Goal: Task Accomplishment & Management: Manage account settings

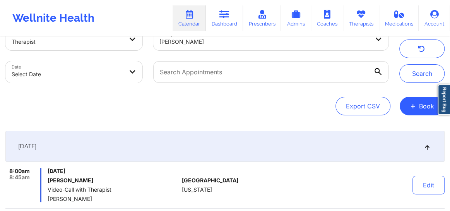
click at [363, 16] on icon at bounding box center [361, 14] width 10 height 9
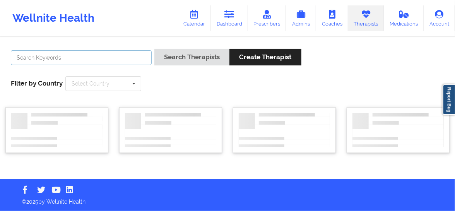
click at [99, 54] on input "text" at bounding box center [81, 57] width 141 height 15
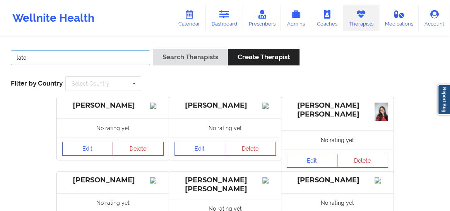
type input "latoya seals"
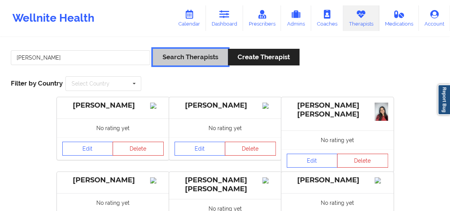
click at [185, 61] on button "Search Therapists" at bounding box center [190, 57] width 75 height 17
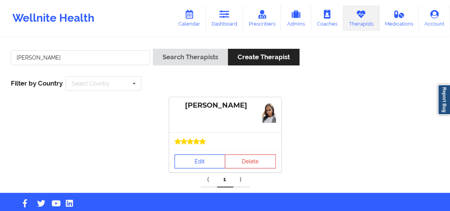
click at [199, 159] on link "Edit" at bounding box center [200, 161] width 51 height 14
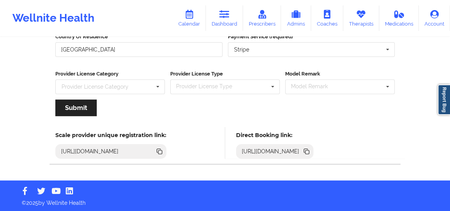
scroll to position [135, 0]
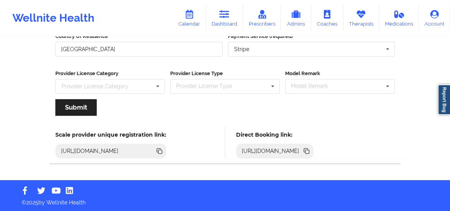
click at [308, 149] on icon at bounding box center [306, 150] width 4 height 4
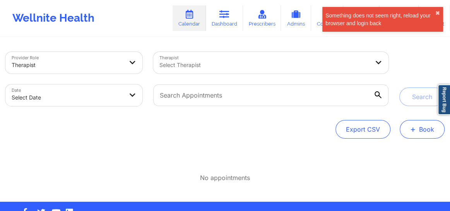
click at [404, 132] on button "+ Book" at bounding box center [422, 129] width 45 height 19
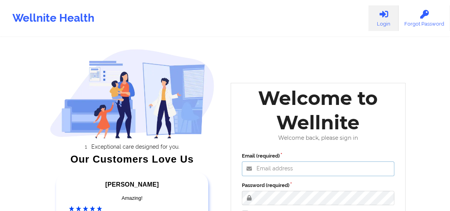
click at [281, 173] on input "Email (required)" at bounding box center [318, 168] width 153 height 15
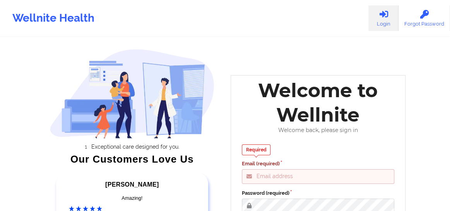
type input "Fanama@wellnite.com"
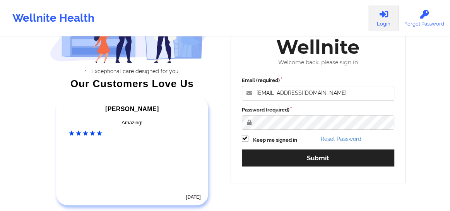
scroll to position [94, 0]
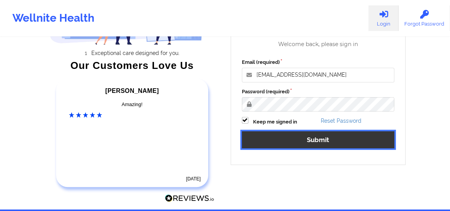
click at [264, 139] on button "Submit" at bounding box center [318, 139] width 153 height 17
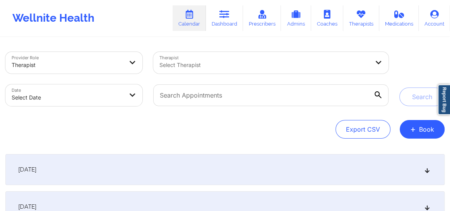
click at [205, 65] on div at bounding box center [264, 64] width 210 height 9
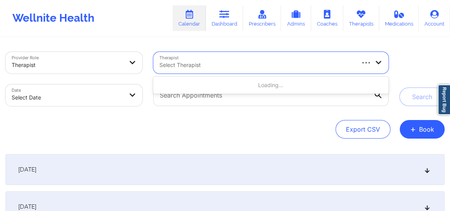
click at [205, 64] on div at bounding box center [256, 64] width 194 height 9
click at [413, 127] on span "+" at bounding box center [413, 129] width 6 height 4
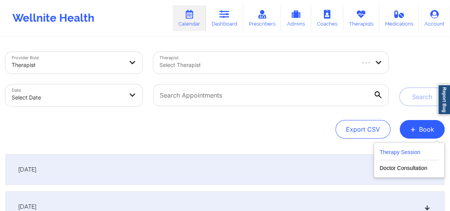
click at [400, 151] on button "Therapy Session" at bounding box center [409, 153] width 59 height 13
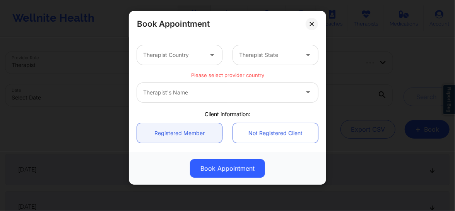
click at [190, 59] on div at bounding box center [173, 54] width 60 height 9
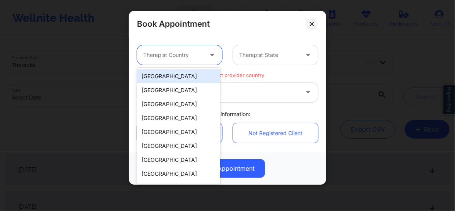
click at [173, 77] on div "[GEOGRAPHIC_DATA]" at bounding box center [178, 76] width 83 height 14
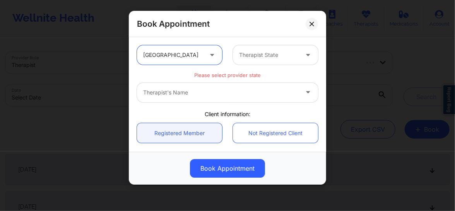
click at [266, 60] on div "Therapist State" at bounding box center [266, 54] width 67 height 19
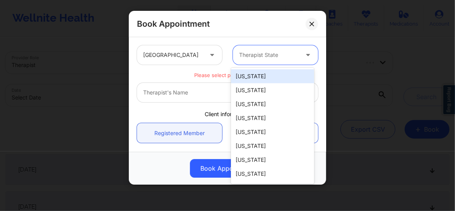
type input "f"
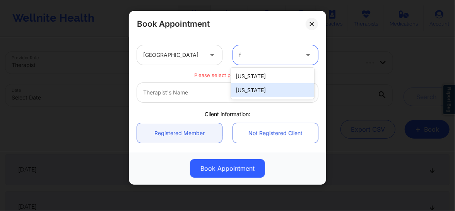
click at [248, 89] on div "[US_STATE]" at bounding box center [272, 90] width 83 height 14
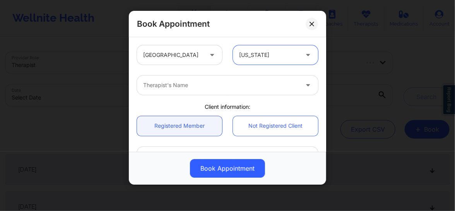
click at [214, 87] on div at bounding box center [221, 84] width 156 height 9
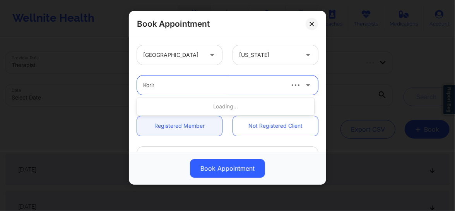
type input "Korina"
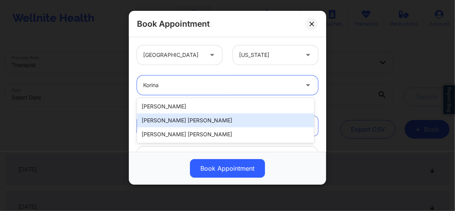
click at [187, 120] on div "Korina Daniela Herrera" at bounding box center [225, 120] width 177 height 14
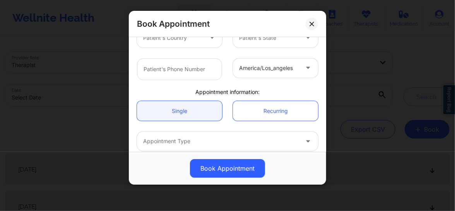
scroll to position [182, 0]
click at [180, 139] on div at bounding box center [221, 140] width 156 height 9
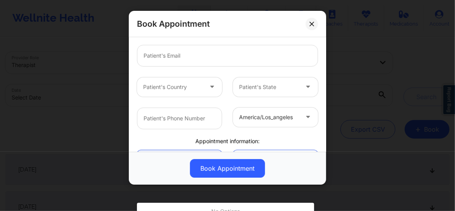
scroll to position [101, 0]
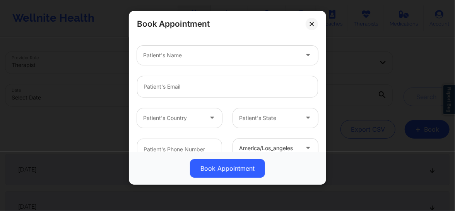
click at [163, 55] on div at bounding box center [221, 55] width 156 height 9
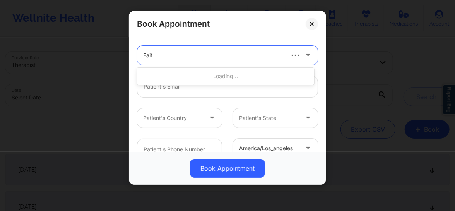
type input "Faith"
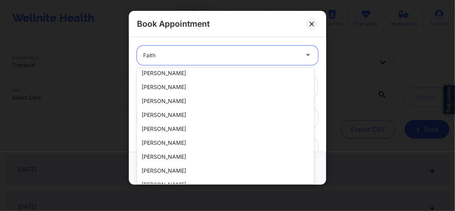
scroll to position [166, 0]
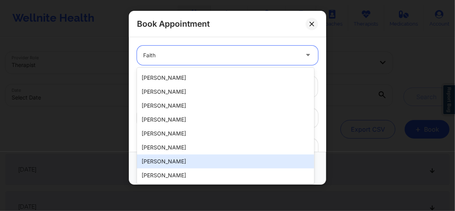
click at [155, 159] on div "Faith Fanama" at bounding box center [225, 161] width 177 height 14
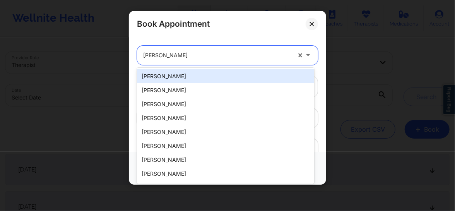
click at [182, 55] on div at bounding box center [217, 55] width 148 height 9
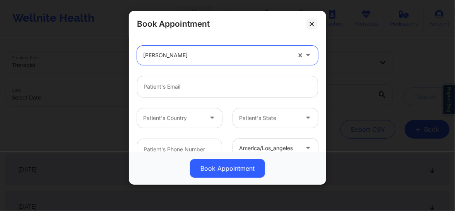
click at [182, 55] on div at bounding box center [217, 55] width 148 height 9
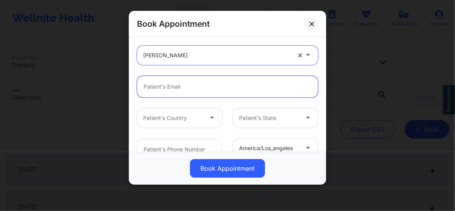
click at [180, 86] on input "email" at bounding box center [227, 87] width 181 height 22
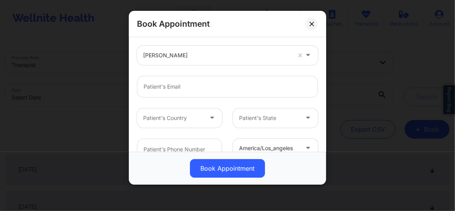
click at [180, 52] on div at bounding box center [217, 55] width 148 height 9
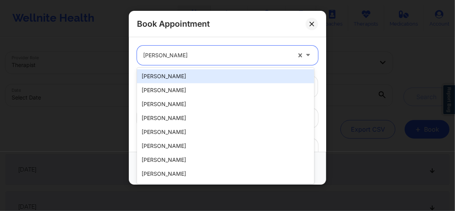
click at [180, 52] on div at bounding box center [217, 55] width 148 height 9
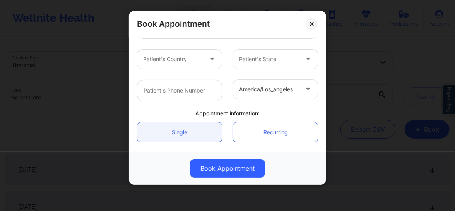
scroll to position [201, 0]
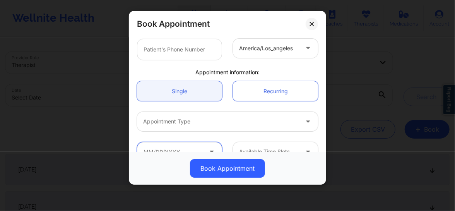
click at [185, 147] on input "text" at bounding box center [179, 151] width 85 height 19
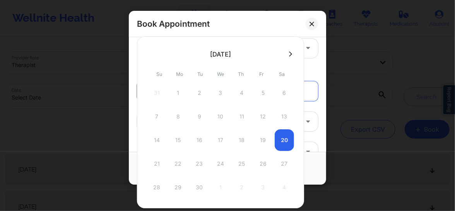
click at [289, 52] on icon at bounding box center [290, 54] width 3 height 6
click at [318, 65] on div "america/los_angeles" at bounding box center [228, 49] width 192 height 33
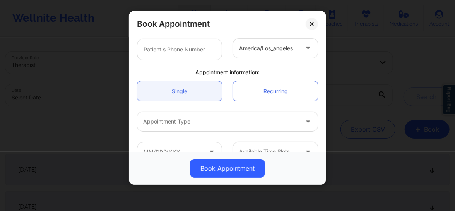
drag, startPoint x: 230, startPoint y: 74, endPoint x: 205, endPoint y: 66, distance: 26.8
click at [205, 66] on div "United States Florida Korina Daniela Herrera Client information: Registered Mem…" at bounding box center [228, 3] width 192 height 328
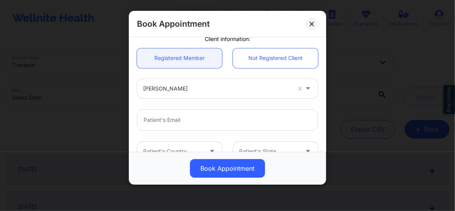
scroll to position [84, 0]
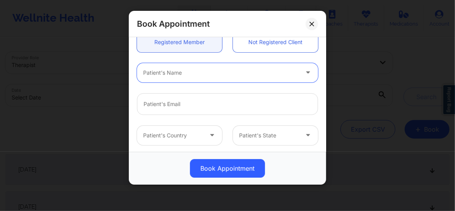
click at [202, 73] on div at bounding box center [221, 72] width 156 height 9
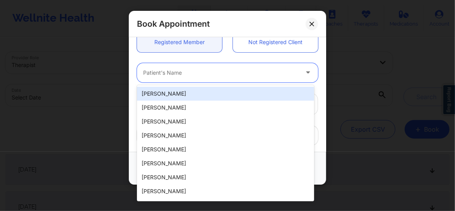
click at [185, 93] on div "Steven Morea, Jr" at bounding box center [225, 94] width 177 height 14
type input "stevemorea3@gmail.com"
type input "+16316264884"
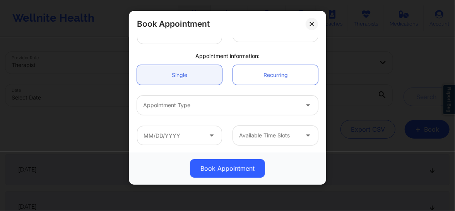
scroll to position [218, 0]
click at [188, 103] on div at bounding box center [221, 103] width 156 height 9
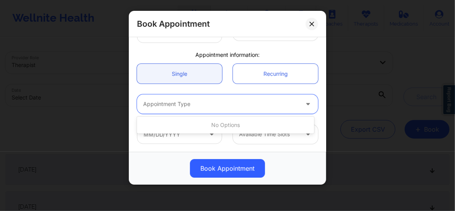
click at [191, 104] on div at bounding box center [221, 103] width 156 height 9
click at [195, 74] on link "Single" at bounding box center [179, 74] width 85 height 20
click at [305, 103] on icon at bounding box center [308, 102] width 8 height 7
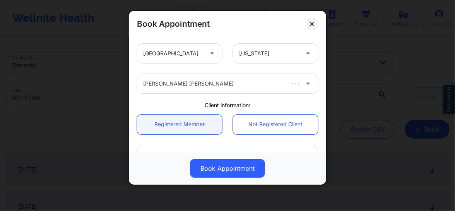
scroll to position [0, 0]
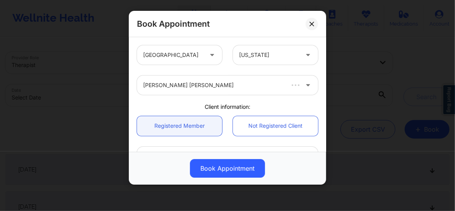
click at [284, 86] on div at bounding box center [301, 84] width 34 height 19
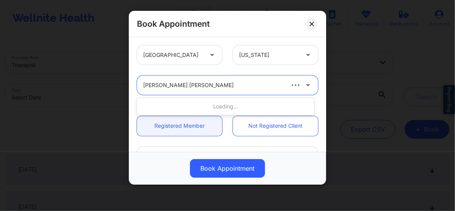
click at [284, 86] on div at bounding box center [301, 84] width 34 height 19
click at [214, 80] on div "Korina Daniela Herrera" at bounding box center [213, 84] width 140 height 19
type input "korina"
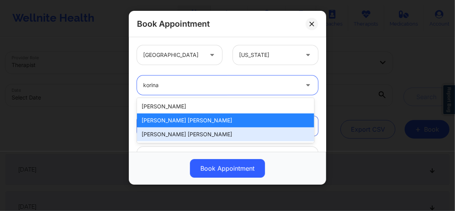
click at [191, 139] on div "Korina Daniela Herrera" at bounding box center [225, 134] width 177 height 14
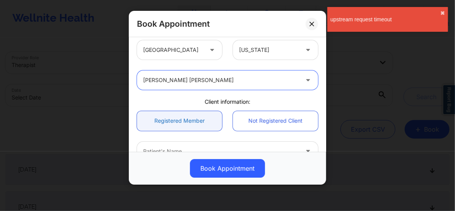
scroll to position [12, 0]
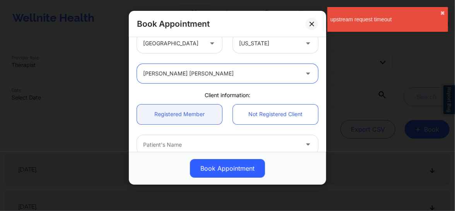
click at [172, 144] on div at bounding box center [221, 144] width 156 height 9
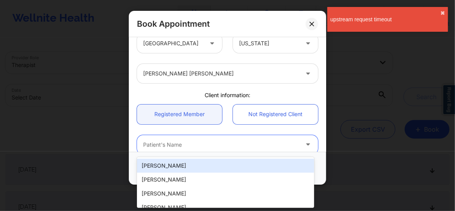
click at [170, 161] on div "Steven Morea, Jr" at bounding box center [225, 166] width 177 height 14
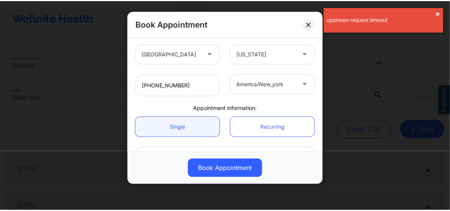
scroll to position [218, 0]
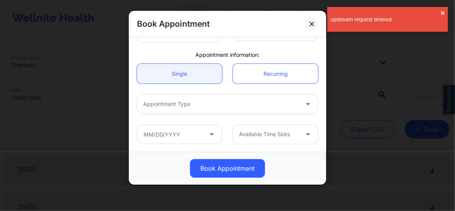
click at [173, 104] on div at bounding box center [221, 103] width 156 height 9
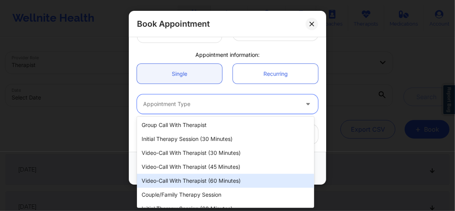
click at [188, 183] on div "Video-Call with Therapist (60 minutes)" at bounding box center [225, 181] width 177 height 14
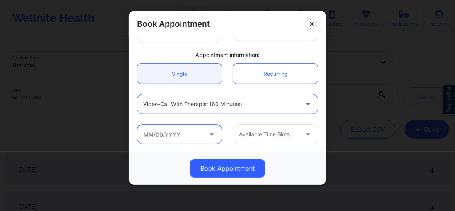
click at [178, 136] on input "text" at bounding box center [179, 134] width 85 height 19
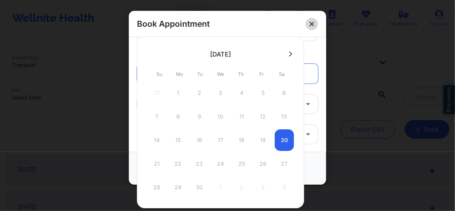
click at [312, 22] on icon at bounding box center [312, 24] width 5 height 5
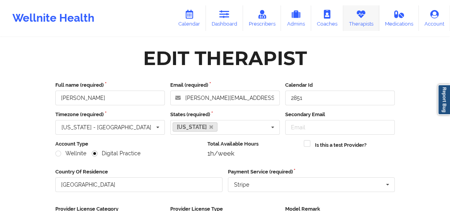
click at [360, 19] on link "Therapists" at bounding box center [361, 18] width 36 height 26
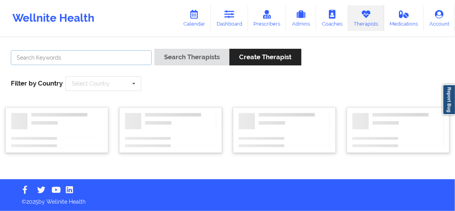
click at [93, 63] on input "text" at bounding box center [81, 57] width 141 height 15
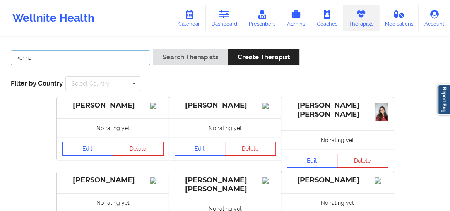
type input "korina"
click at [153, 49] on button "Search Therapists" at bounding box center [190, 57] width 75 height 17
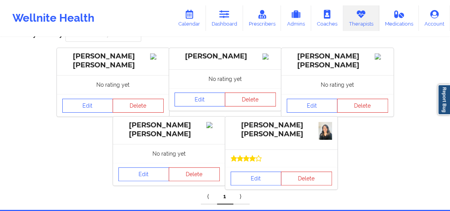
scroll to position [80, 0]
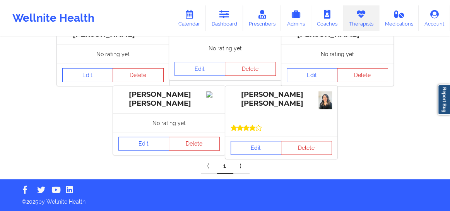
click at [247, 146] on link "Edit" at bounding box center [256, 148] width 51 height 14
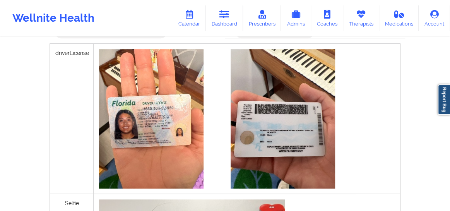
scroll to position [183, 0]
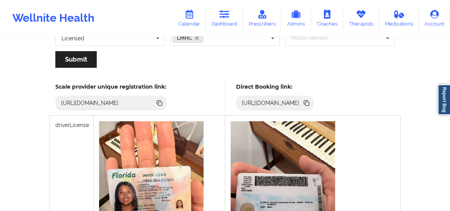
click at [309, 103] on icon at bounding box center [307, 104] width 4 height 4
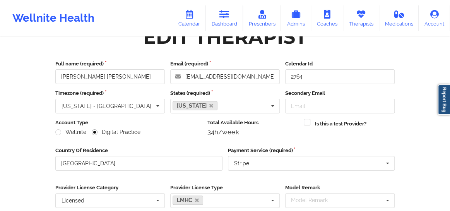
scroll to position [0, 0]
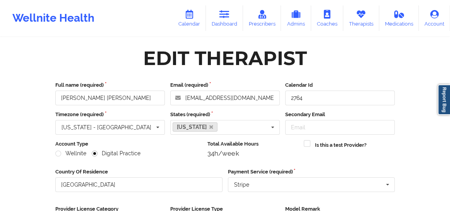
click at [188, 4] on div "Wellnite Health Calendar Dashboard Prescribers Admins Coaches Therapists Medica…" at bounding box center [225, 18] width 450 height 31
click at [223, 21] on link "Dashboard" at bounding box center [224, 18] width 37 height 26
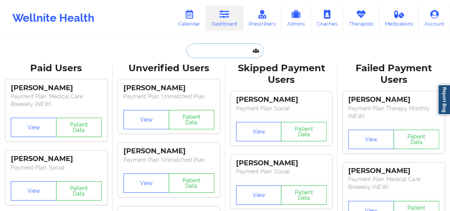
click at [220, 54] on input "text" at bounding box center [225, 50] width 77 height 15
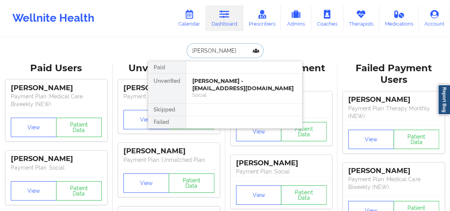
type input "Jess lin"
click at [210, 86] on div "Jess Lindsay - lindsayjess123@gmail.com" at bounding box center [244, 84] width 104 height 14
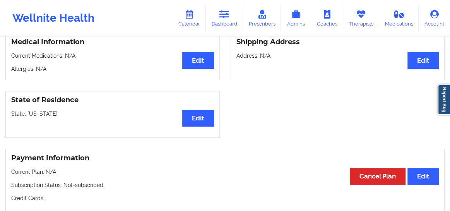
scroll to position [178, 0]
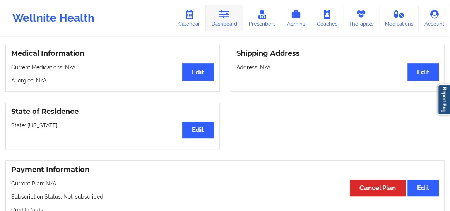
click at [233, 23] on link "Dashboard" at bounding box center [224, 18] width 37 height 26
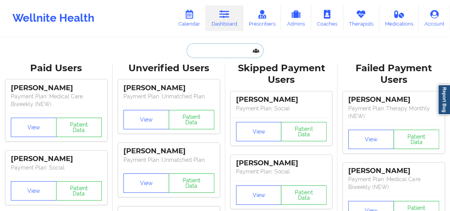
click at [212, 50] on input "text" at bounding box center [225, 50] width 77 height 15
paste input "johnrivas737@gmail.com"
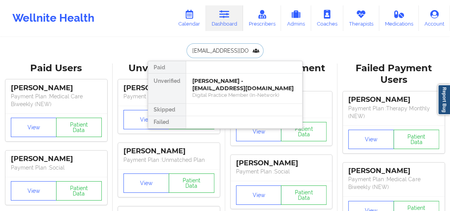
type input "johnrivas737@gmail.com"
click at [210, 93] on div "Social" at bounding box center [244, 95] width 104 height 7
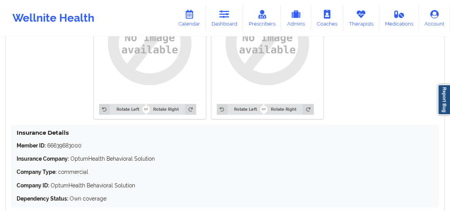
scroll to position [687, 0]
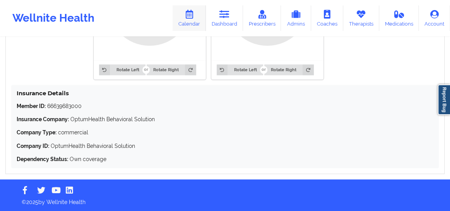
click at [197, 25] on link "Calendar" at bounding box center [189, 18] width 33 height 26
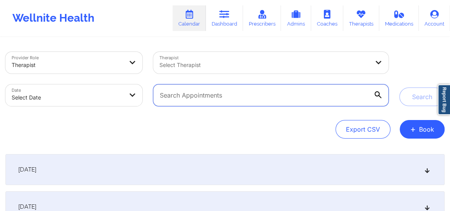
click at [278, 99] on input "text" at bounding box center [270, 95] width 235 height 22
paste input "Jeffrey Scriber"
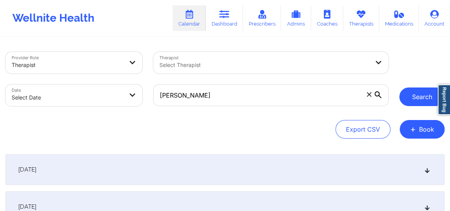
click at [417, 94] on button "Search" at bounding box center [421, 96] width 45 height 19
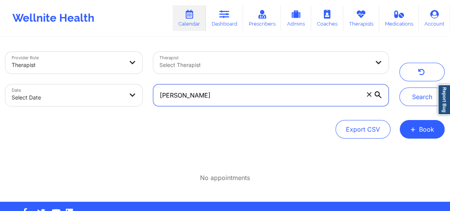
click at [161, 95] on input "[PERSON_NAME]" at bounding box center [270, 95] width 235 height 22
type input "[PERSON_NAME]"
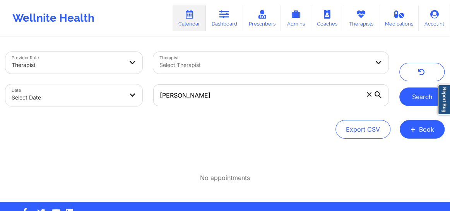
click at [427, 97] on button "Search" at bounding box center [421, 96] width 45 height 19
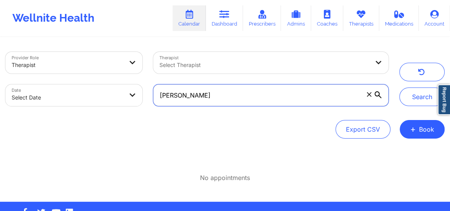
drag, startPoint x: 217, startPoint y: 95, endPoint x: 151, endPoint y: 99, distance: 66.3
click at [151, 99] on div "[PERSON_NAME]" at bounding box center [271, 95] width 246 height 33
paste input "[EMAIL_ADDRESS][DOMAIN_NAME]"
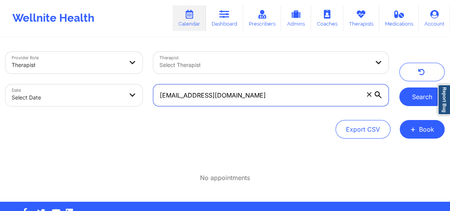
type input "[EMAIL_ADDRESS][DOMAIN_NAME]"
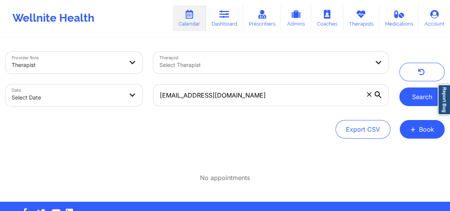
click at [418, 99] on button "Search" at bounding box center [421, 96] width 45 height 19
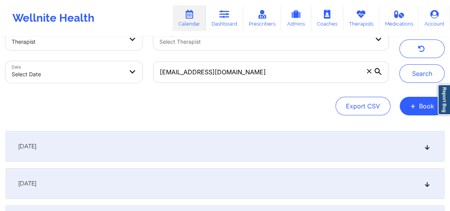
scroll to position [29, 0]
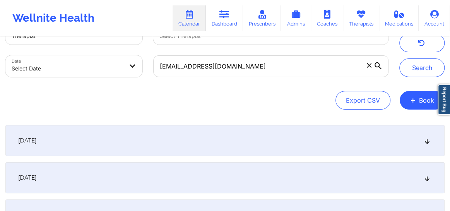
click at [426, 140] on icon at bounding box center [427, 140] width 7 height 5
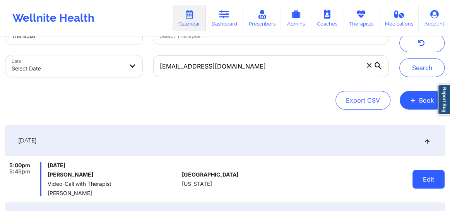
click at [426, 178] on button "Edit" at bounding box center [429, 179] width 32 height 19
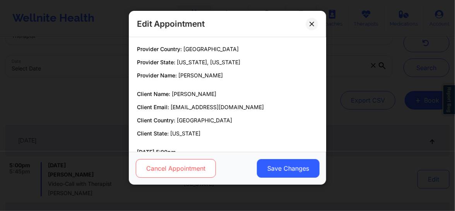
click at [186, 170] on button "Cancel Appointment" at bounding box center [176, 168] width 80 height 19
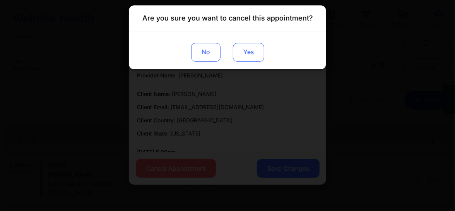
click at [240, 43] on button "Yes" at bounding box center [248, 52] width 31 height 19
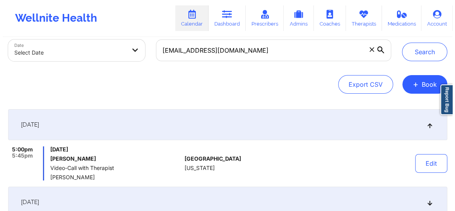
scroll to position [117, 0]
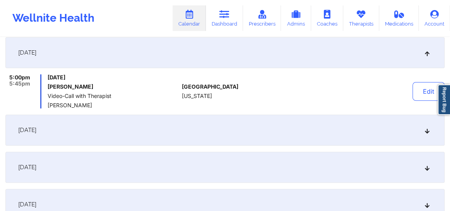
click at [430, 129] on icon at bounding box center [427, 129] width 7 height 5
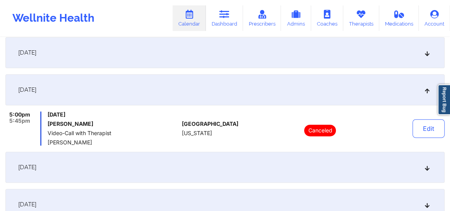
click at [427, 170] on icon at bounding box center [427, 166] width 7 height 5
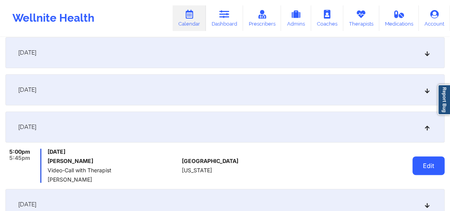
click at [418, 162] on button "Edit" at bounding box center [429, 165] width 32 height 19
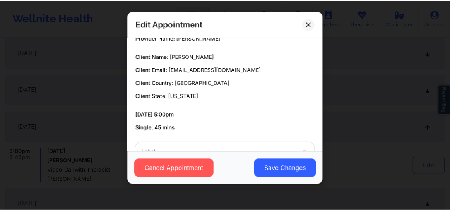
scroll to position [61, 0]
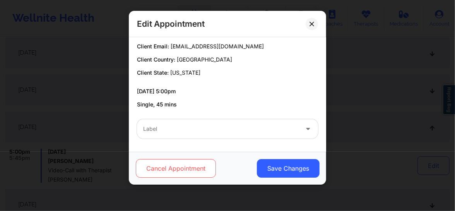
click at [174, 169] on button "Cancel Appointment" at bounding box center [176, 168] width 80 height 19
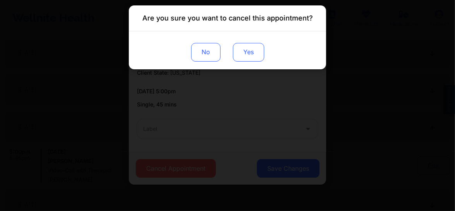
click at [240, 47] on button "Yes" at bounding box center [248, 52] width 31 height 19
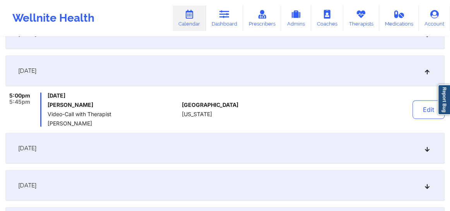
scroll to position [217, 0]
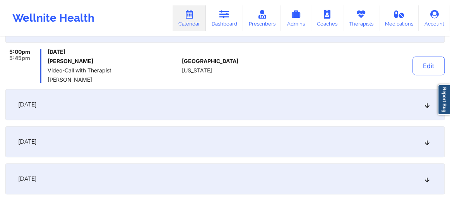
click at [429, 104] on icon at bounding box center [427, 104] width 7 height 5
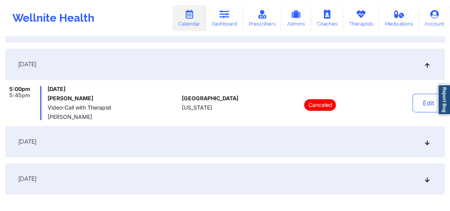
click at [425, 144] on icon at bounding box center [427, 141] width 7 height 5
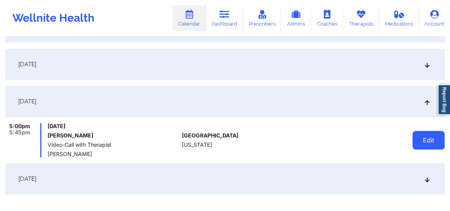
click at [426, 140] on button "Edit" at bounding box center [429, 140] width 32 height 19
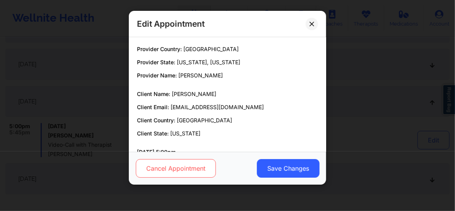
click at [190, 165] on button "Cancel Appointment" at bounding box center [176, 168] width 80 height 19
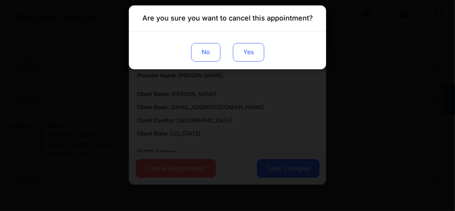
click at [245, 55] on button "Yes" at bounding box center [248, 52] width 31 height 19
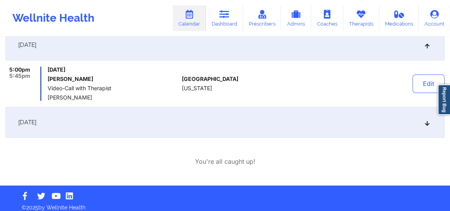
scroll to position [279, 0]
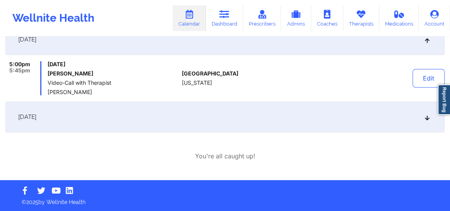
click at [426, 114] on icon at bounding box center [427, 116] width 7 height 5
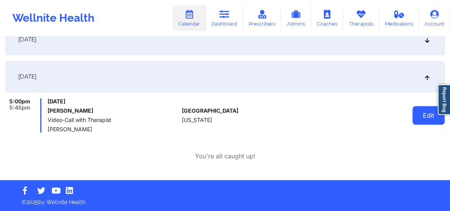
click at [426, 118] on button "Edit" at bounding box center [429, 115] width 32 height 19
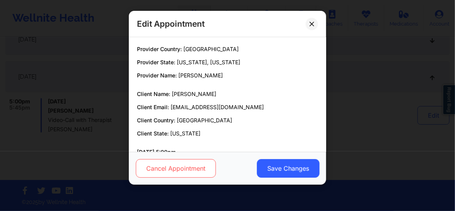
click at [161, 163] on button "Cancel Appointment" at bounding box center [176, 168] width 80 height 19
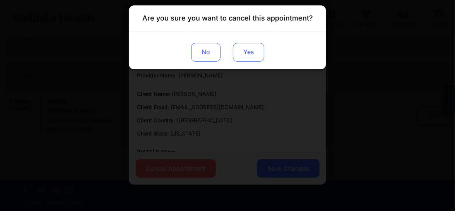
click at [249, 57] on button "Yes" at bounding box center [248, 52] width 31 height 19
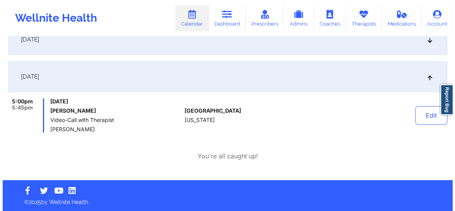
scroll to position [0, 0]
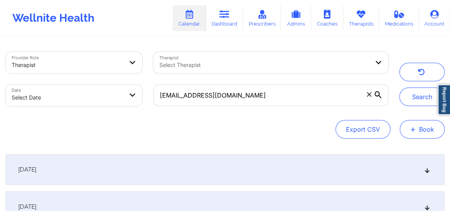
click at [419, 123] on button "+ Book" at bounding box center [422, 129] width 45 height 19
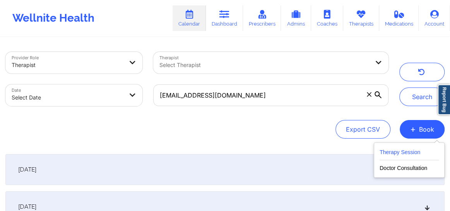
click at [405, 149] on button "Therapy Session" at bounding box center [409, 153] width 59 height 13
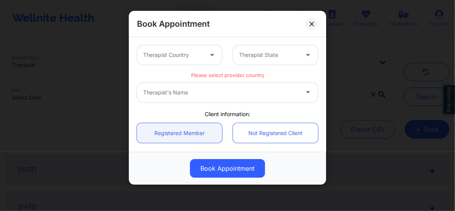
click at [178, 54] on div at bounding box center [173, 54] width 60 height 9
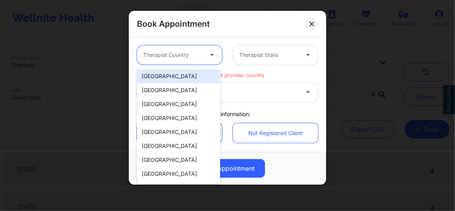
click at [165, 79] on div "[GEOGRAPHIC_DATA]" at bounding box center [178, 76] width 83 height 14
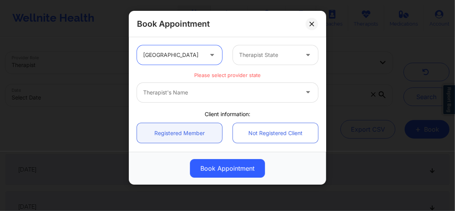
click at [251, 54] on div at bounding box center [269, 54] width 60 height 9
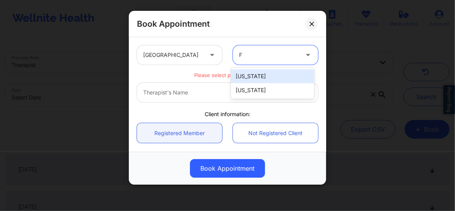
type input "FL"
click at [245, 77] on div "[US_STATE]" at bounding box center [272, 76] width 83 height 14
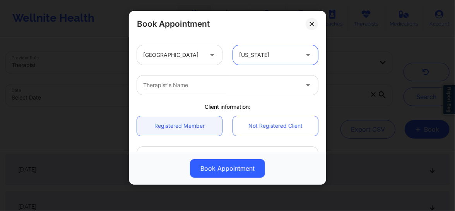
click at [197, 89] on div at bounding box center [221, 84] width 156 height 9
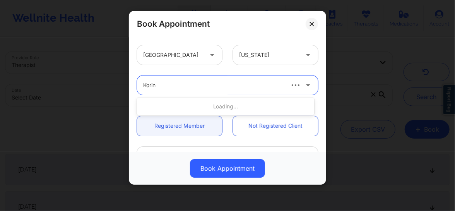
type input "Korina"
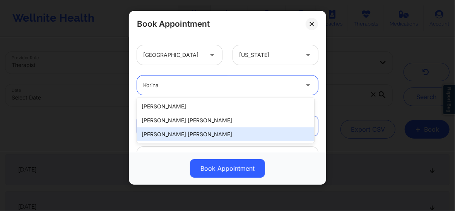
click at [187, 132] on div "Korina Daniela Herrera" at bounding box center [225, 134] width 177 height 14
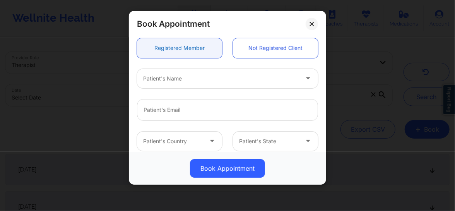
scroll to position [99, 0]
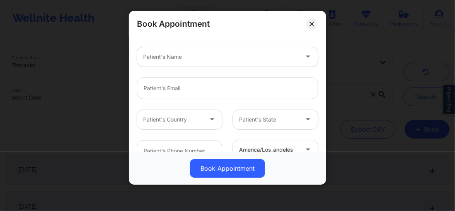
click at [170, 59] on div at bounding box center [221, 56] width 156 height 9
type input "Jess"
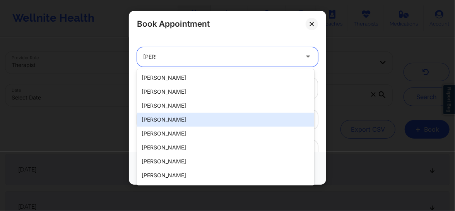
click at [155, 119] on div "Jess Lindsay" at bounding box center [225, 120] width 177 height 14
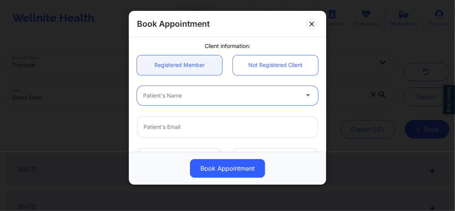
scroll to position [53, 0]
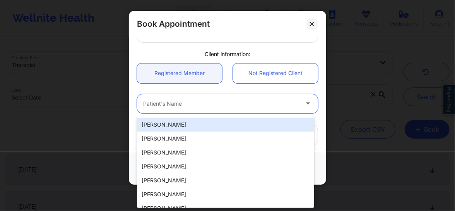
click at [171, 101] on div at bounding box center [221, 103] width 156 height 9
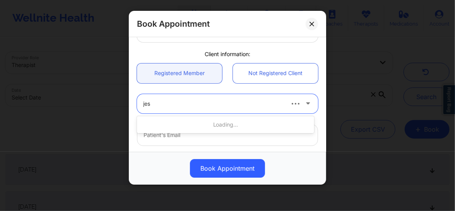
type input "jess"
type input "lindsayjess123@gmail.com"
type input "+13527922831"
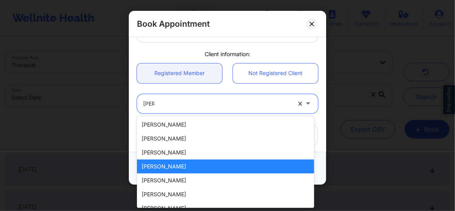
click at [156, 168] on div "Jess Lindsay" at bounding box center [225, 166] width 177 height 14
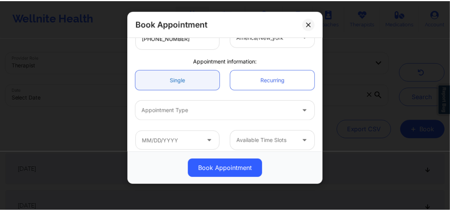
scroll to position [218, 0]
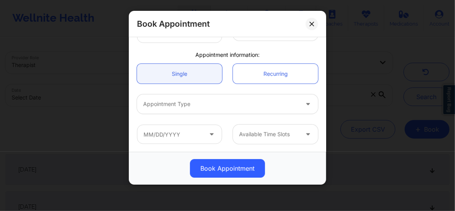
click at [182, 108] on div at bounding box center [221, 103] width 156 height 9
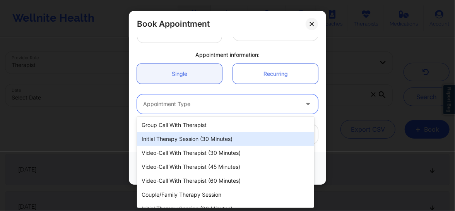
click at [187, 141] on div "Initial Therapy Session (30 minutes)" at bounding box center [225, 139] width 177 height 14
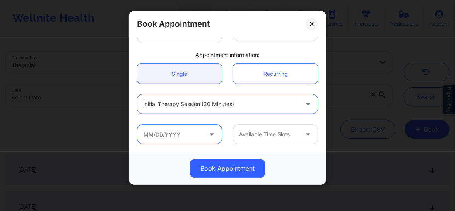
click at [188, 135] on input "text" at bounding box center [179, 134] width 85 height 19
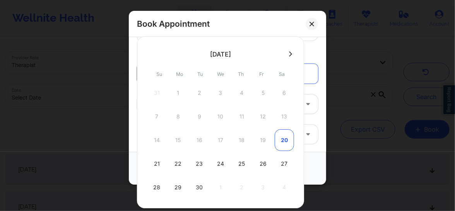
click at [286, 139] on div "20" at bounding box center [284, 140] width 19 height 22
type input "09/20/2025"
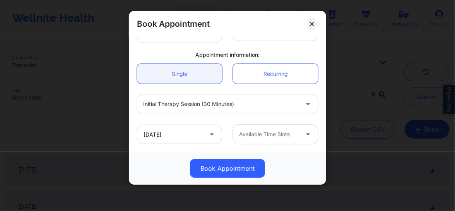
click at [256, 137] on div at bounding box center [269, 134] width 60 height 9
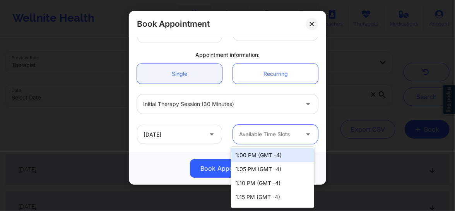
click at [252, 157] on div "1:00 PM (GMT -4)" at bounding box center [272, 155] width 83 height 14
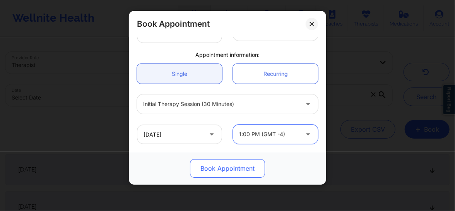
click at [226, 168] on button "Book Appointment" at bounding box center [227, 168] width 75 height 19
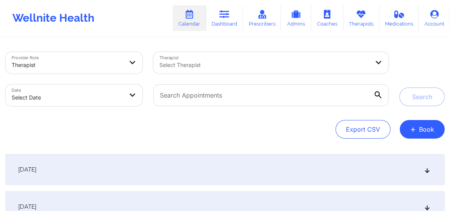
click at [197, 67] on div at bounding box center [264, 64] width 210 height 9
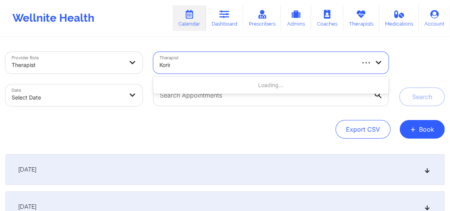
type input "Korina"
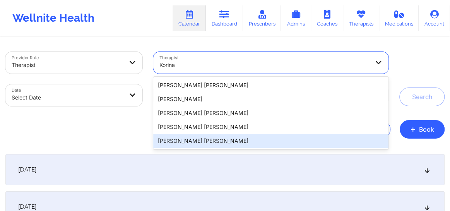
click at [178, 140] on div "[PERSON_NAME] [PERSON_NAME]" at bounding box center [270, 141] width 235 height 14
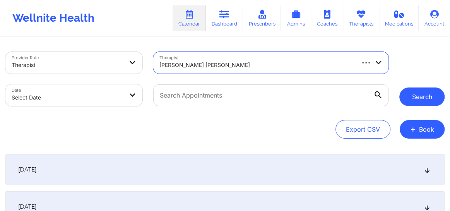
click at [430, 91] on button "Search" at bounding box center [421, 96] width 45 height 19
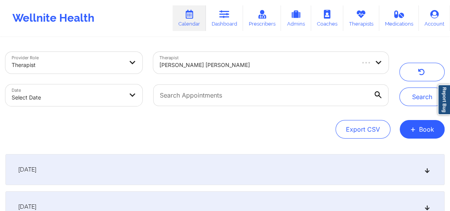
click at [424, 170] on icon at bounding box center [427, 169] width 7 height 5
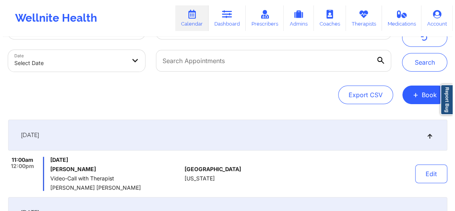
scroll to position [17, 0]
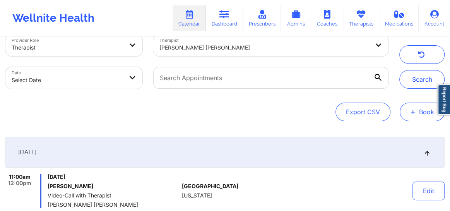
click at [424, 108] on button "+ Book" at bounding box center [422, 112] width 45 height 19
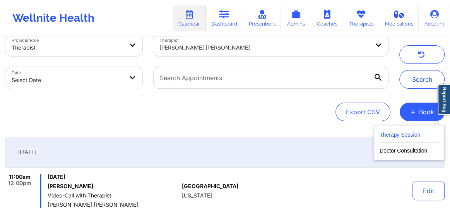
click at [397, 135] on button "Therapy Session" at bounding box center [409, 136] width 59 height 13
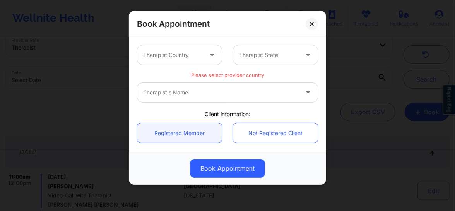
click at [191, 55] on div at bounding box center [173, 54] width 60 height 9
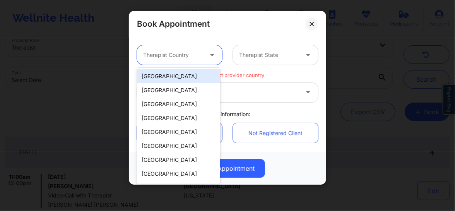
click at [176, 75] on div "[GEOGRAPHIC_DATA]" at bounding box center [178, 76] width 83 height 14
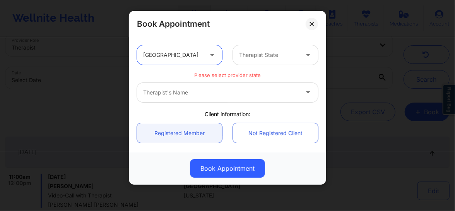
click at [255, 51] on div at bounding box center [269, 54] width 60 height 9
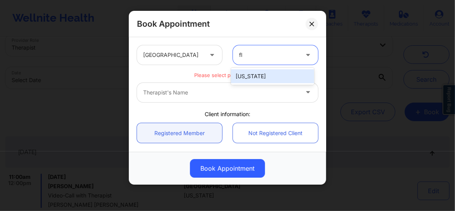
type input "flo"
click at [250, 73] on div "[US_STATE]" at bounding box center [272, 76] width 83 height 14
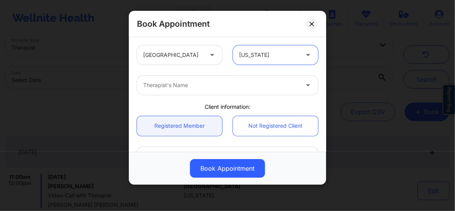
click at [201, 86] on div at bounding box center [221, 84] width 156 height 9
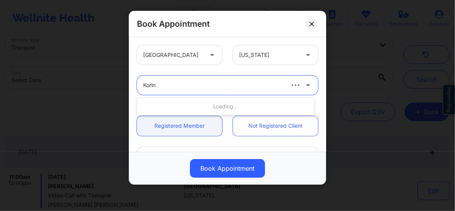
type input "Korina"
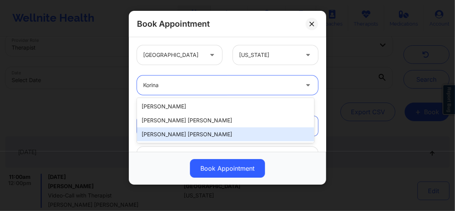
click at [173, 135] on div "[PERSON_NAME] [PERSON_NAME]" at bounding box center [225, 134] width 177 height 14
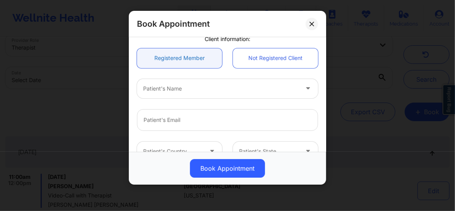
scroll to position [76, 0]
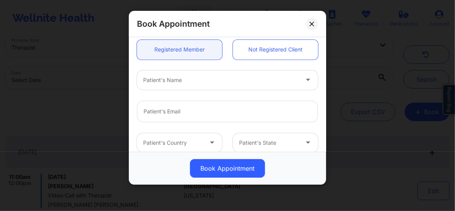
click at [187, 84] on div at bounding box center [221, 79] width 156 height 9
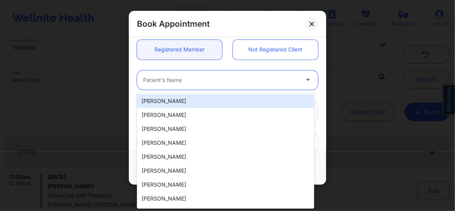
click at [184, 85] on div "Patient's Name" at bounding box center [218, 79] width 163 height 19
click at [176, 100] on div "[PERSON_NAME]" at bounding box center [225, 101] width 177 height 14
type input "[EMAIL_ADDRESS][DOMAIN_NAME]"
type input "[PHONE_NUMBER]"
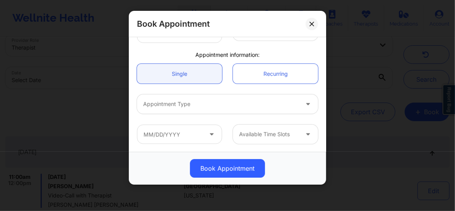
scroll to position [212, 0]
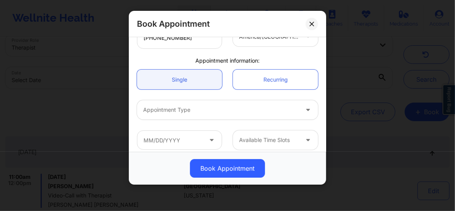
click at [180, 114] on div at bounding box center [221, 109] width 156 height 9
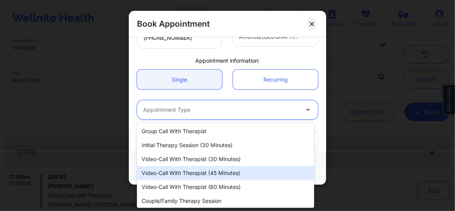
click at [183, 170] on div "Video-Call with Therapist (45 minutes)" at bounding box center [225, 173] width 177 height 14
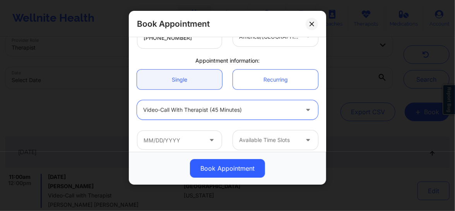
click at [213, 140] on icon at bounding box center [212, 138] width 8 height 7
click at [209, 140] on icon at bounding box center [212, 138] width 8 height 7
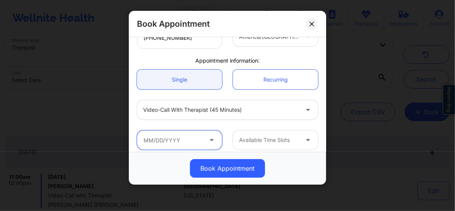
click at [190, 142] on input "text" at bounding box center [179, 139] width 85 height 19
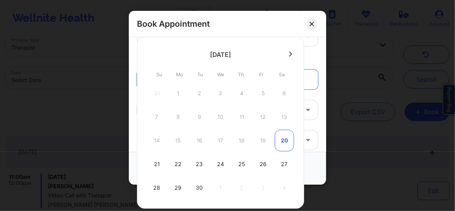
click at [283, 135] on div "20" at bounding box center [284, 141] width 19 height 22
type input "[DATE]"
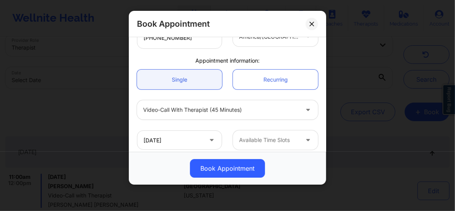
click at [266, 140] on div at bounding box center [269, 139] width 60 height 9
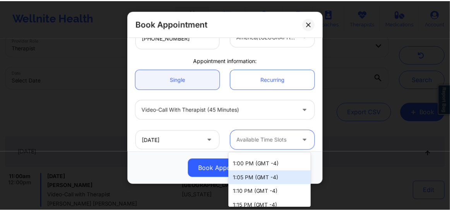
scroll to position [76, 0]
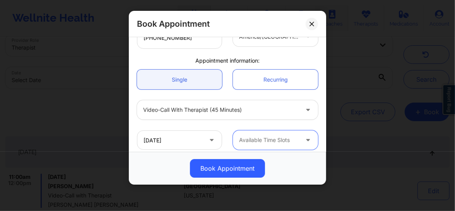
click at [313, 27] on button at bounding box center [312, 24] width 12 height 12
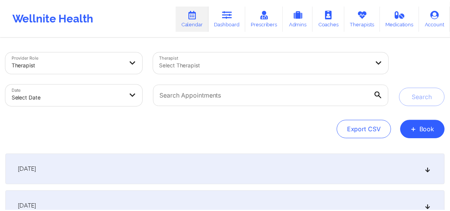
scroll to position [17, 0]
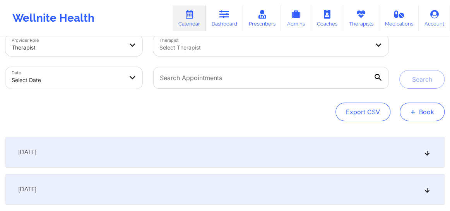
click at [418, 116] on button "+ Book" at bounding box center [422, 112] width 45 height 19
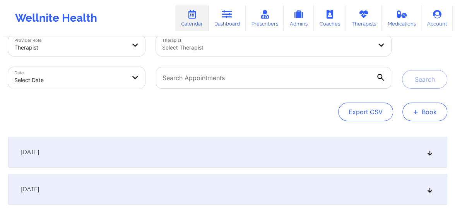
scroll to position [18, 0]
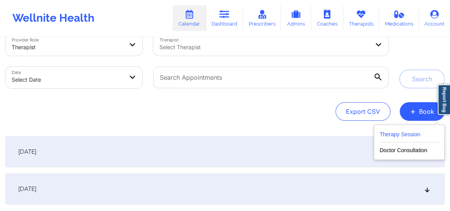
click at [395, 132] on button "Therapy Session" at bounding box center [409, 136] width 59 height 13
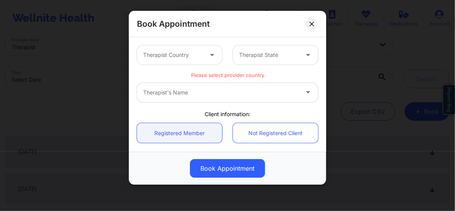
click at [186, 57] on div at bounding box center [173, 54] width 60 height 9
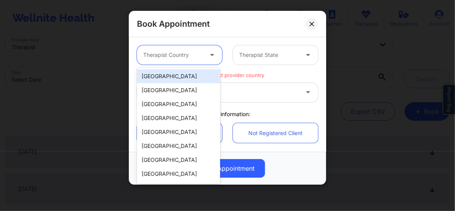
click at [177, 78] on div "[GEOGRAPHIC_DATA]" at bounding box center [178, 76] width 83 height 14
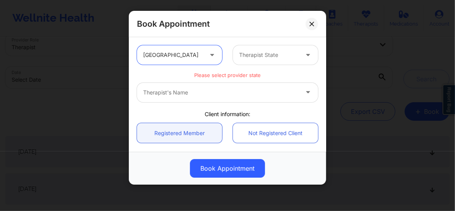
click at [252, 57] on div at bounding box center [269, 54] width 60 height 9
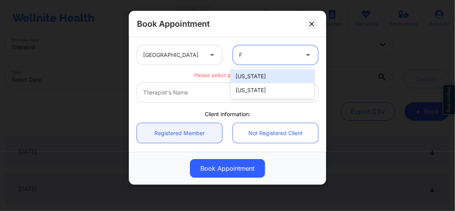
type input "FL"
click at [244, 80] on div "[US_STATE]" at bounding box center [272, 76] width 83 height 14
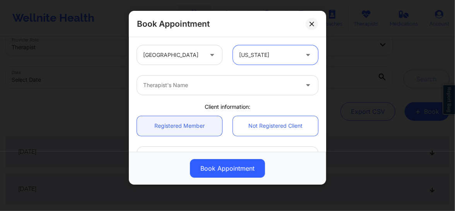
click at [185, 86] on div at bounding box center [221, 84] width 156 height 9
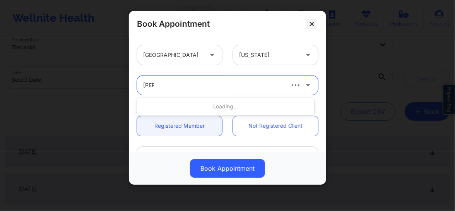
type input "Korin"
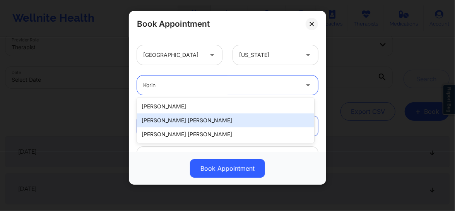
click at [156, 119] on div "Korina Daniela Herrera" at bounding box center [225, 120] width 177 height 14
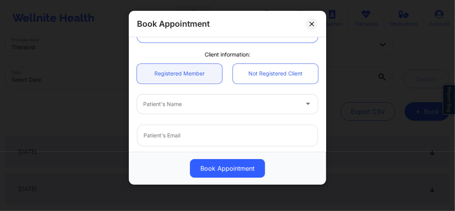
scroll to position [58, 0]
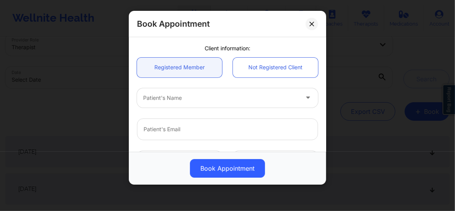
click at [173, 96] on div at bounding box center [221, 97] width 156 height 9
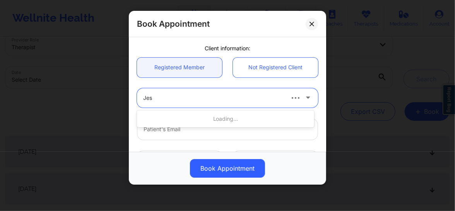
type input "Jess"
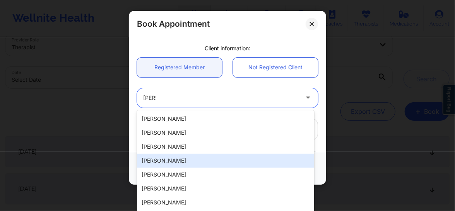
click at [161, 158] on div "Jess Lindsay" at bounding box center [225, 161] width 177 height 14
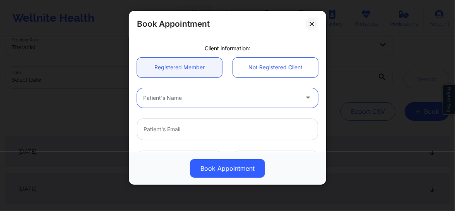
click at [185, 103] on div "Patient's Name" at bounding box center [218, 97] width 163 height 19
type input "Jess li"
type input "lindsayjess123@gmail.com"
type input "+13527922831"
type input "Jess lin"
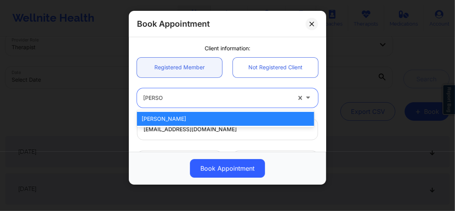
click at [168, 123] on div "Jess Lindsay" at bounding box center [225, 119] width 177 height 14
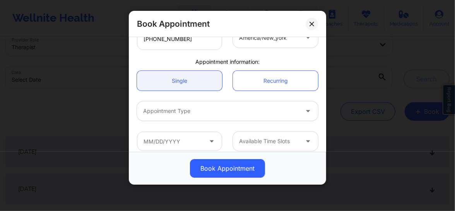
scroll to position [218, 0]
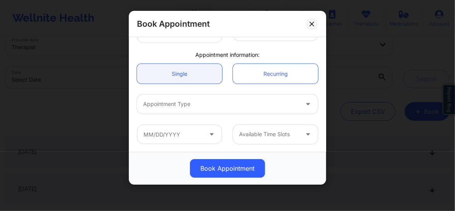
click at [190, 107] on div at bounding box center [221, 103] width 156 height 9
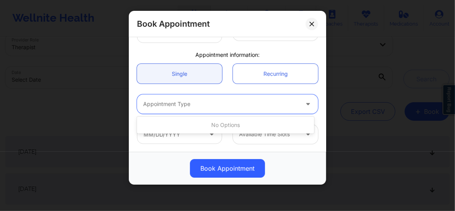
click at [216, 107] on div at bounding box center [221, 103] width 156 height 9
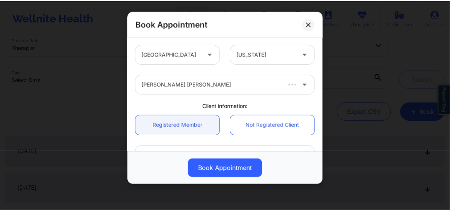
scroll to position [0, 0]
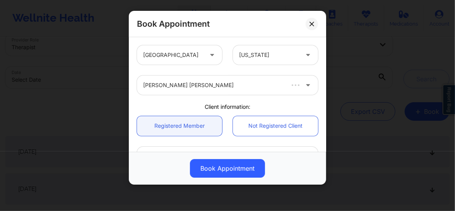
click at [194, 79] on div "Korina Daniela Herrera" at bounding box center [213, 84] width 140 height 19
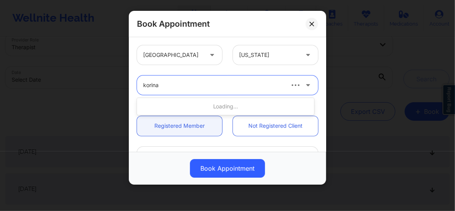
type input "korina"
click at [315, 22] on button at bounding box center [312, 24] width 12 height 12
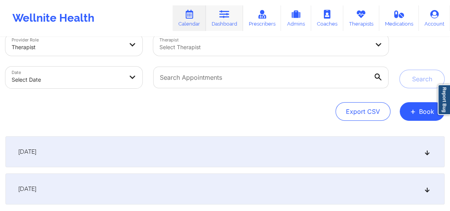
click at [229, 21] on link "Dashboard" at bounding box center [224, 18] width 37 height 26
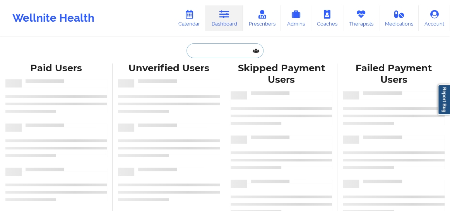
click at [212, 55] on input "text" at bounding box center [225, 50] width 77 height 15
paste input "Jeffrey Scriber"
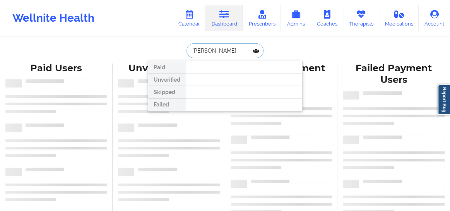
type input "Jeffrey Scriber"
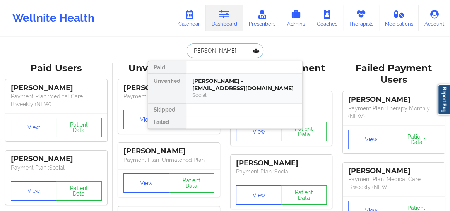
click at [211, 90] on div "JEFFREY SCRIBER - jmscriber@hotmail.com" at bounding box center [244, 84] width 104 height 14
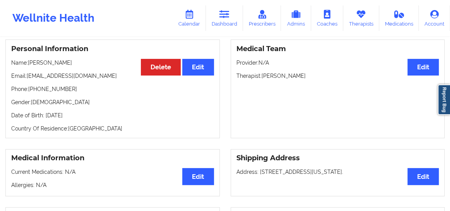
scroll to position [61, 0]
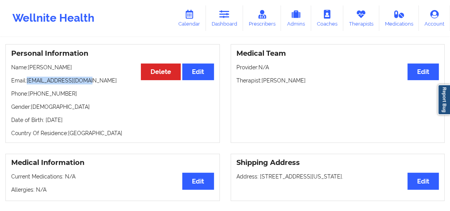
drag, startPoint x: 89, startPoint y: 82, endPoint x: 27, endPoint y: 79, distance: 62.4
click at [27, 79] on p "Email: jmscriber@hotmail.com" at bounding box center [112, 81] width 203 height 8
copy p "jmscriber@hotmail.com"
click at [227, 19] on link "Dashboard" at bounding box center [224, 18] width 37 height 26
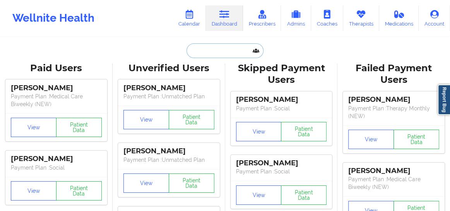
click at [200, 52] on input "text" at bounding box center [225, 50] width 77 height 15
paste input "ryanbarnestech@gmail.com"
type input "ryanbarnestech@gmail.com"
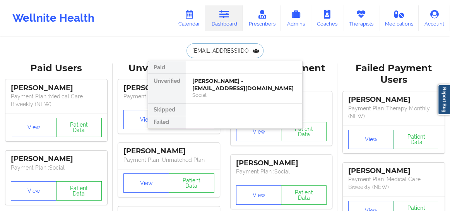
scroll to position [0, 8]
click at [214, 93] on div "Social" at bounding box center [244, 95] width 104 height 7
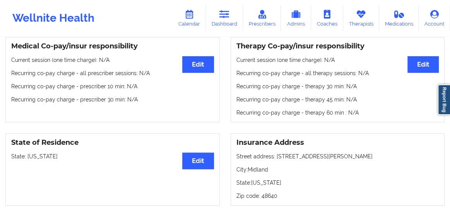
scroll to position [171, 0]
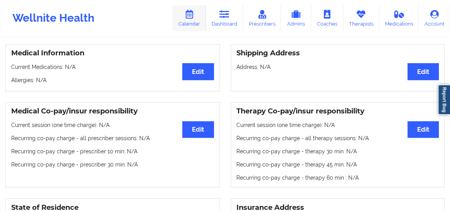
click at [197, 22] on link "Calendar" at bounding box center [189, 18] width 33 height 26
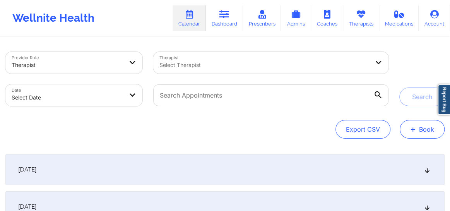
click at [418, 130] on button "+ Book" at bounding box center [422, 129] width 45 height 19
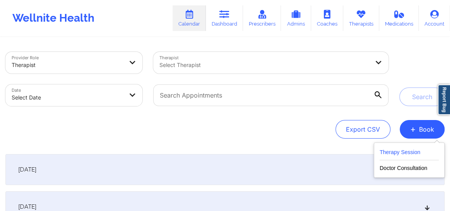
click at [394, 153] on button "Therapy Session" at bounding box center [409, 153] width 59 height 13
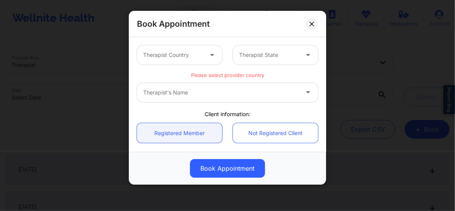
click at [180, 57] on div at bounding box center [173, 54] width 60 height 9
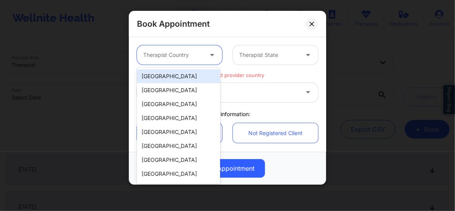
click at [171, 77] on div "[GEOGRAPHIC_DATA]" at bounding box center [178, 76] width 83 height 14
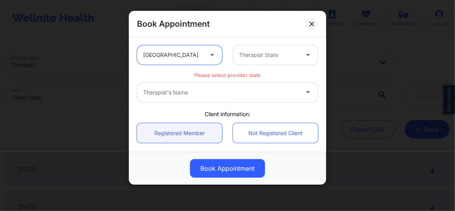
click at [245, 57] on div at bounding box center [269, 54] width 60 height 9
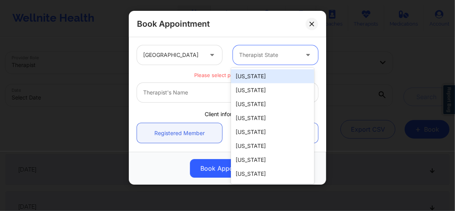
type input "F"
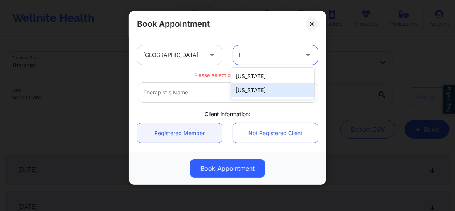
click at [249, 89] on div "[US_STATE]" at bounding box center [272, 90] width 83 height 14
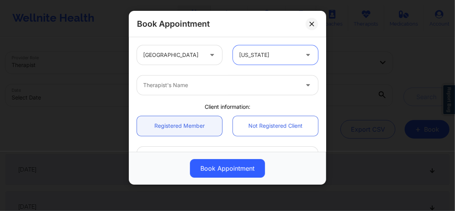
click at [198, 91] on div "Therapist's Name" at bounding box center [218, 84] width 163 height 19
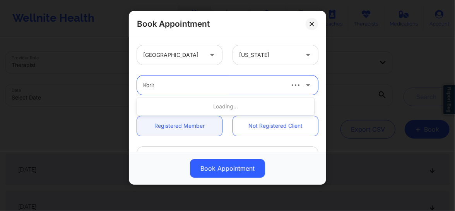
type input "Korina"
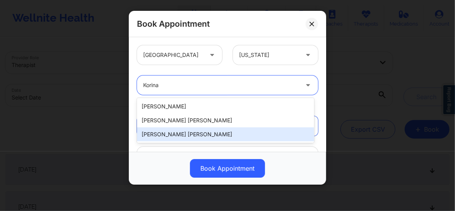
click at [170, 136] on div "Korina Daniela Herrera" at bounding box center [225, 134] width 177 height 14
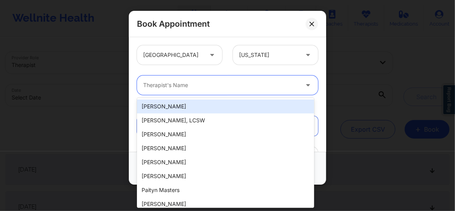
click at [216, 93] on div "Therapist's Name" at bounding box center [218, 84] width 163 height 19
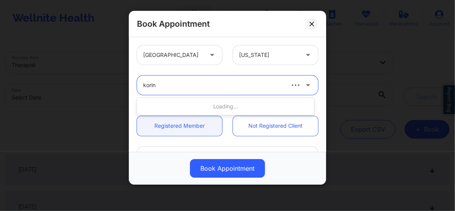
type input "korina"
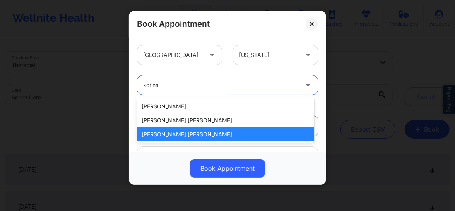
click at [185, 135] on div "Korina Daniela Herrera" at bounding box center [225, 134] width 177 height 14
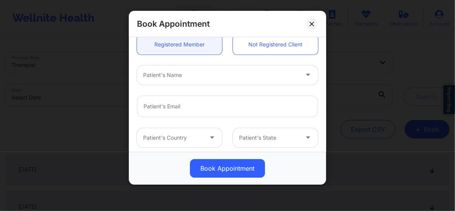
scroll to position [82, 0]
click at [178, 74] on div at bounding box center [221, 74] width 156 height 9
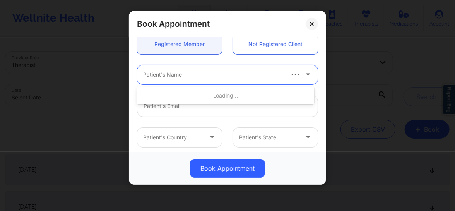
paste input "Jess Lindsey"
type input "Jess Lindsey"
click at [144, 74] on input "Jess Lindsey" at bounding box center [160, 75] width 34 height 8
click at [178, 74] on div at bounding box center [221, 74] width 156 height 9
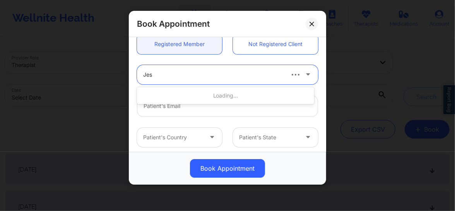
type input "Jess"
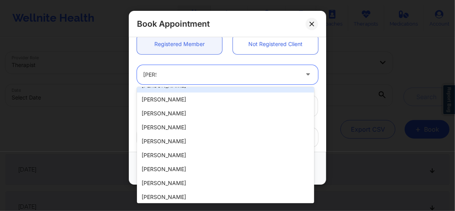
scroll to position [23, 0]
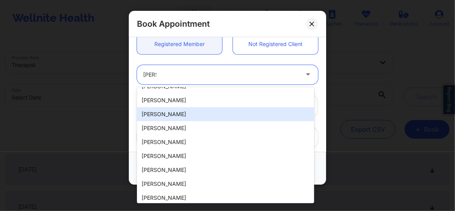
click at [168, 115] on div "Jess Lindsay" at bounding box center [225, 114] width 177 height 14
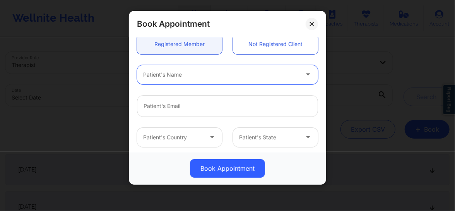
click at [191, 75] on div at bounding box center [221, 74] width 156 height 9
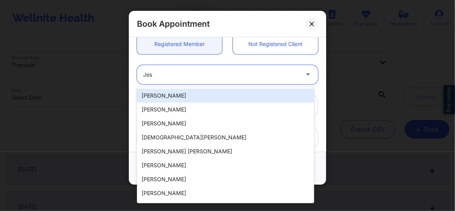
type input "Jess"
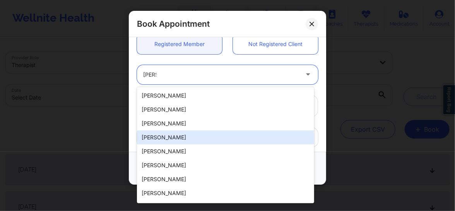
click at [163, 139] on div "Jess Lindsay" at bounding box center [225, 137] width 177 height 14
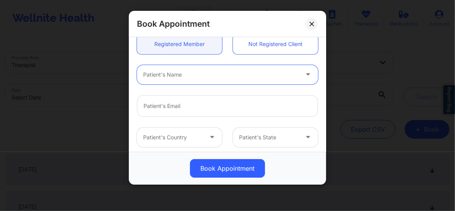
click at [190, 76] on div at bounding box center [221, 74] width 156 height 9
type input "jess"
type input "lindsayjess123@gmail.com"
type input "+13527922831"
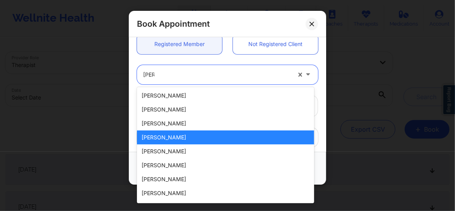
click at [159, 142] on div "Jess Lindsay" at bounding box center [225, 137] width 177 height 14
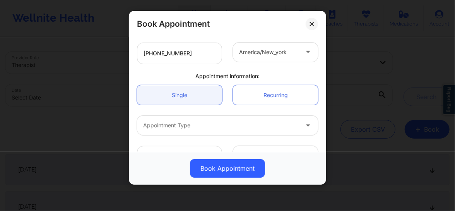
scroll to position [218, 0]
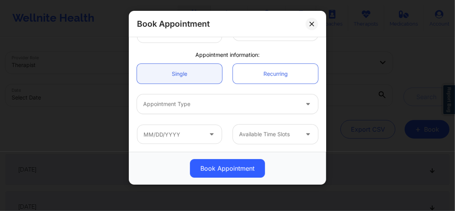
click at [188, 106] on div at bounding box center [221, 103] width 156 height 9
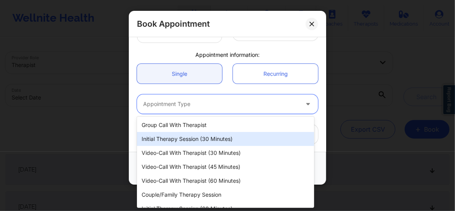
click at [191, 142] on div "Initial Therapy Session (30 minutes)" at bounding box center [225, 139] width 177 height 14
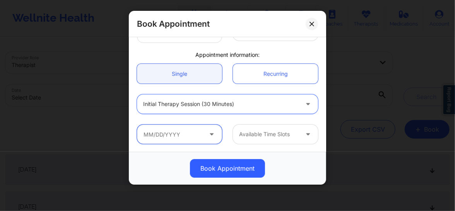
click at [183, 137] on input "text" at bounding box center [179, 134] width 85 height 19
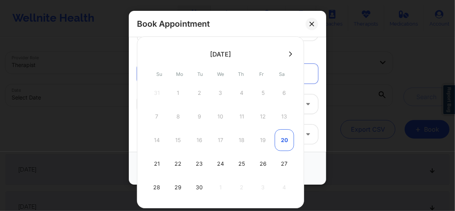
click at [285, 138] on div "20" at bounding box center [284, 140] width 19 height 22
type input "09/20/2025"
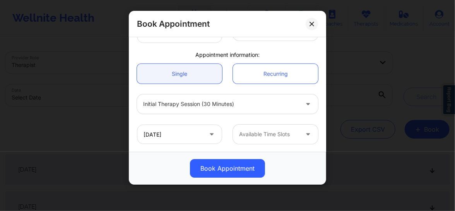
click at [255, 135] on div at bounding box center [269, 134] width 60 height 9
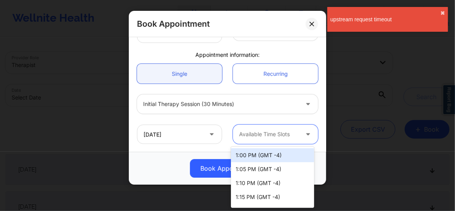
click at [250, 157] on div "1:00 PM (GMT -4)" at bounding box center [272, 155] width 83 height 14
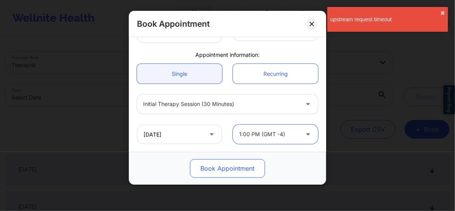
click at [225, 170] on button "Book Appointment" at bounding box center [227, 168] width 75 height 19
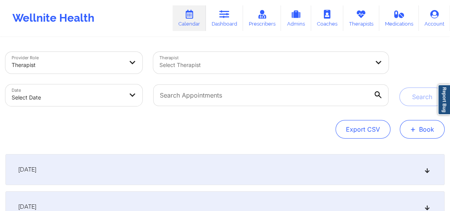
click at [422, 128] on button "+ Book" at bounding box center [422, 129] width 45 height 19
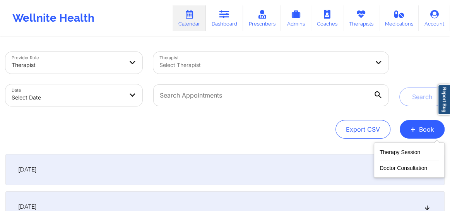
click at [391, 144] on div "Therapy Session Doctor Consultation" at bounding box center [409, 159] width 71 height 35
click at [389, 149] on button "Therapy Session" at bounding box center [409, 153] width 59 height 13
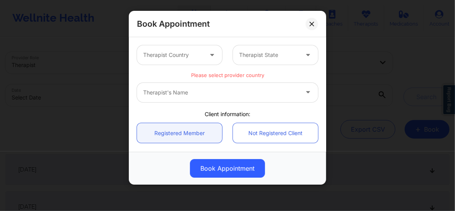
click at [194, 58] on div at bounding box center [173, 54] width 60 height 9
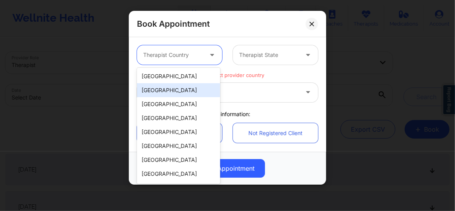
click at [174, 80] on div "[GEOGRAPHIC_DATA]" at bounding box center [178, 76] width 83 height 14
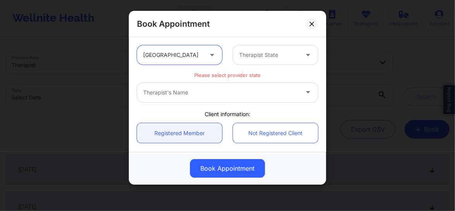
click at [256, 57] on div at bounding box center [269, 54] width 60 height 9
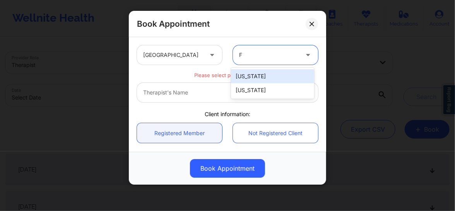
type input "FL"
click at [245, 73] on div "[US_STATE]" at bounding box center [272, 76] width 83 height 14
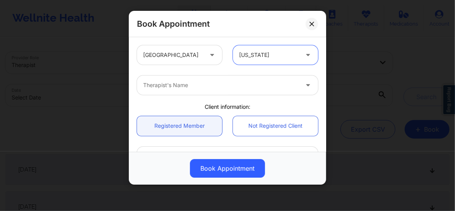
click at [197, 87] on div at bounding box center [221, 84] width 156 height 9
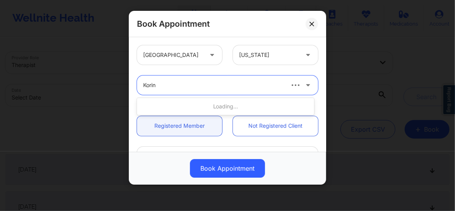
type input "Korina"
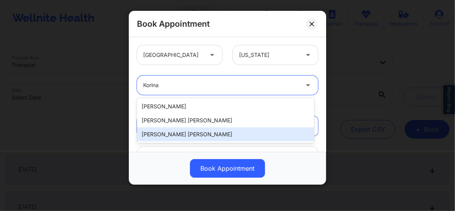
click at [178, 131] on div "Korina Daniela Herrera" at bounding box center [225, 134] width 177 height 14
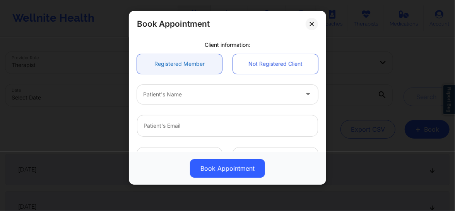
scroll to position [76, 0]
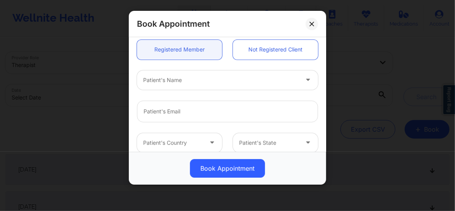
click at [178, 84] on div at bounding box center [221, 79] width 156 height 9
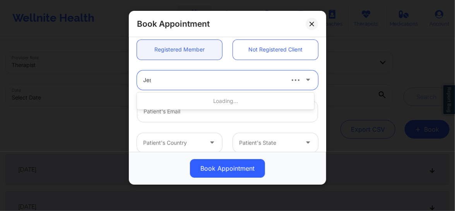
type input "Jess"
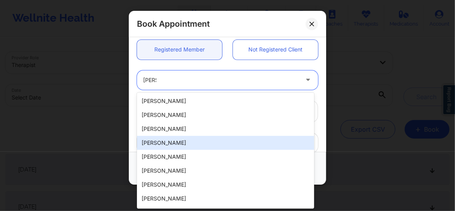
click at [165, 141] on div "Jess Lindsay" at bounding box center [225, 143] width 177 height 14
type input "lindsayjess123@gmail.com"
type input "+13527922831"
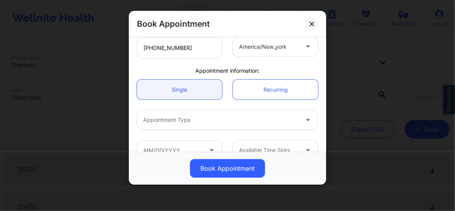
scroll to position [205, 0]
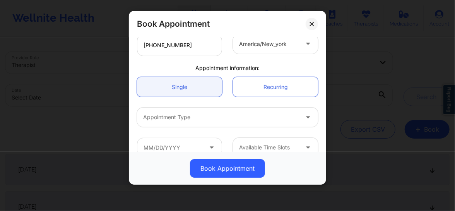
click at [176, 120] on div at bounding box center [221, 117] width 156 height 9
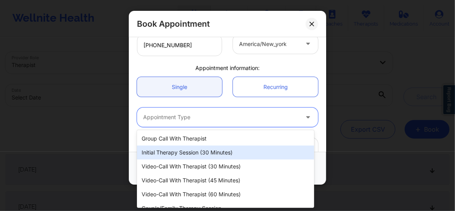
click at [181, 151] on div "Initial Therapy Session (30 minutes)" at bounding box center [225, 153] width 177 height 14
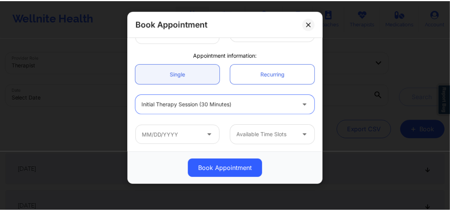
scroll to position [218, 0]
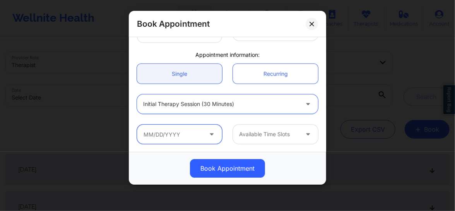
click at [180, 134] on input "text" at bounding box center [179, 134] width 85 height 19
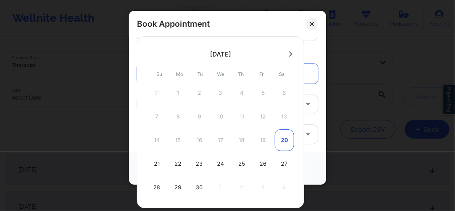
click at [288, 139] on div "20" at bounding box center [284, 140] width 19 height 22
type input "09/20/2025"
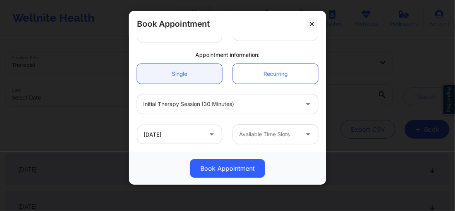
click at [272, 134] on div at bounding box center [269, 134] width 60 height 9
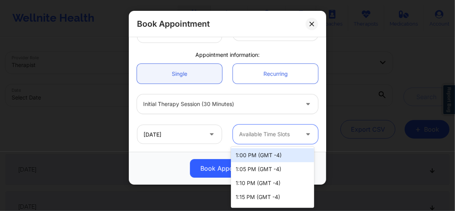
click at [259, 157] on div "1:00 PM (GMT -4)" at bounding box center [272, 155] width 83 height 14
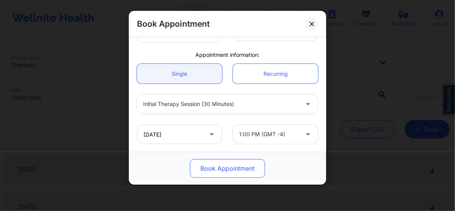
click at [240, 165] on button "Book Appointment" at bounding box center [227, 168] width 75 height 19
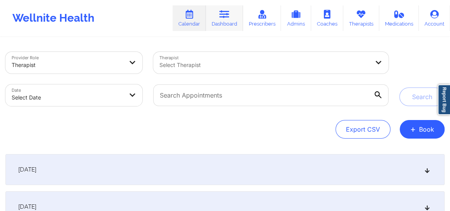
click at [228, 21] on link "Dashboard" at bounding box center [224, 18] width 37 height 26
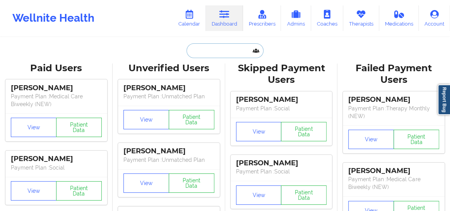
click at [201, 53] on input "text" at bounding box center [225, 50] width 77 height 15
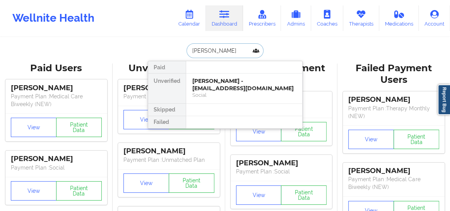
type input "jess lind"
click at [209, 87] on div "Jess Lindsay - lindsayjess123@gmail.com" at bounding box center [244, 84] width 104 height 14
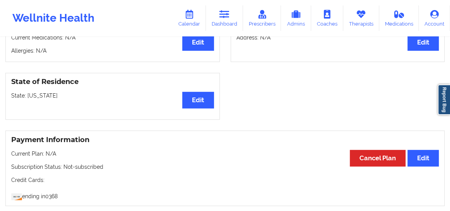
scroll to position [207, 0]
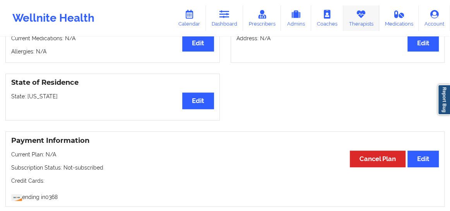
click at [373, 21] on link "Therapists" at bounding box center [361, 18] width 36 height 26
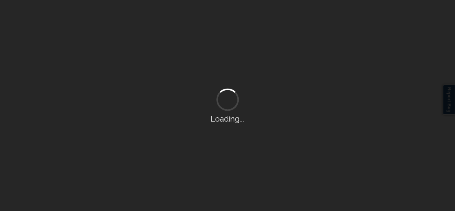
click at [239, 62] on div "Loading..." at bounding box center [227, 105] width 455 height 211
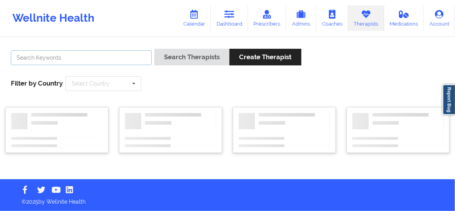
click at [103, 60] on input "text" at bounding box center [81, 57] width 141 height 15
paste input "Sara Bower"
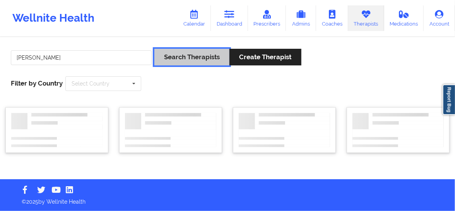
click at [192, 57] on button "Search Therapists" at bounding box center [191, 57] width 75 height 17
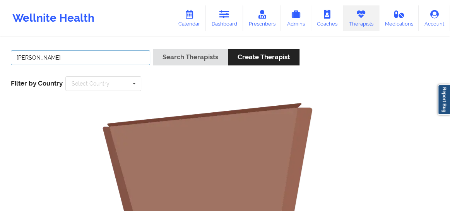
click at [16, 57] on input "Sara Bower" at bounding box center [80, 57] width 139 height 15
drag, startPoint x: 28, startPoint y: 58, endPoint x: 55, endPoint y: 58, distance: 26.7
click at [55, 58] on input "Sara Bower" at bounding box center [80, 57] width 139 height 15
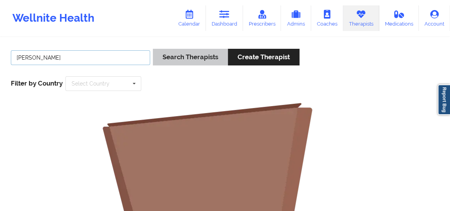
type input "Sara"
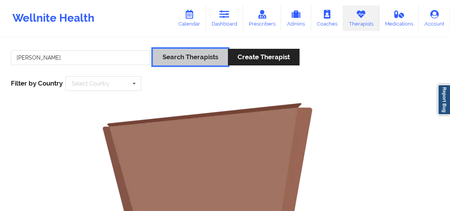
click at [167, 56] on button "Search Therapists" at bounding box center [190, 57] width 75 height 17
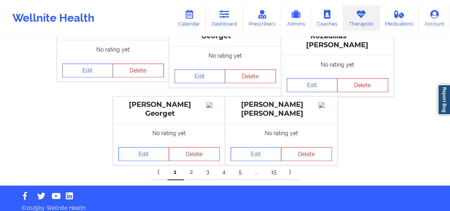
scroll to position [428, 0]
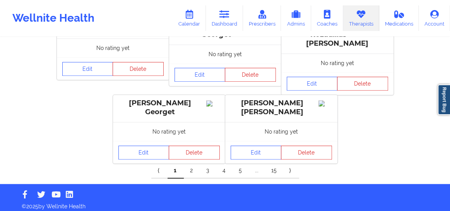
click at [187, 169] on link "2" at bounding box center [192, 170] width 16 height 15
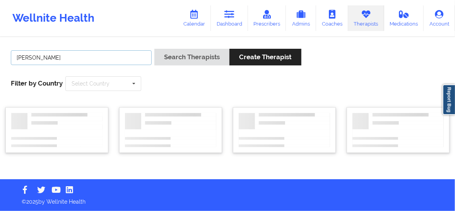
click at [42, 61] on input "Sara" at bounding box center [81, 57] width 141 height 15
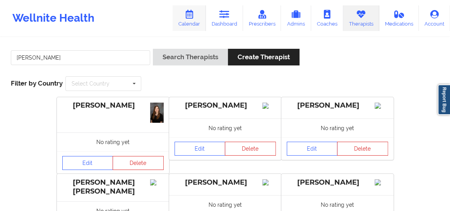
click at [195, 22] on link "Calendar" at bounding box center [189, 18] width 33 height 26
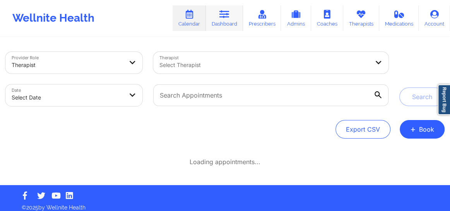
click at [229, 23] on link "Dashboard" at bounding box center [224, 18] width 37 height 26
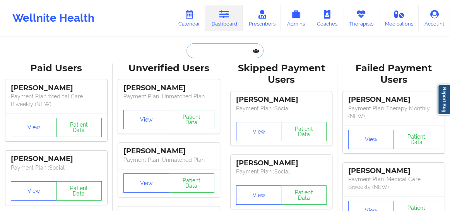
click at [196, 56] on input "text" at bounding box center [225, 50] width 77 height 15
paste input "anthony.romeo83@gmail.com"
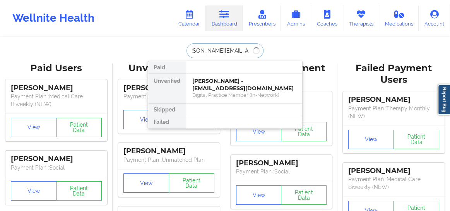
type input "anthony.romeo83@gmail.com"
click at [212, 80] on div "Anthony Romeo - anthony.romeo83@gmail.com" at bounding box center [244, 84] width 104 height 14
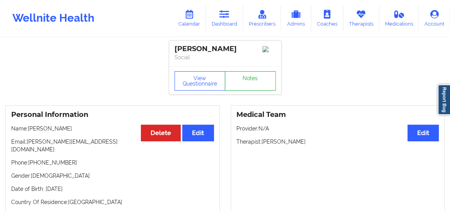
click at [244, 83] on link "Notes" at bounding box center [250, 80] width 51 height 19
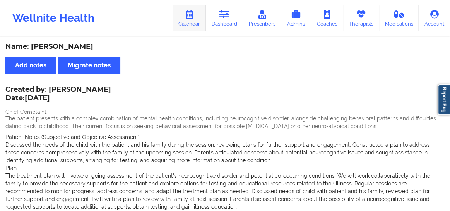
click at [197, 19] on link "Calendar" at bounding box center [189, 18] width 33 height 26
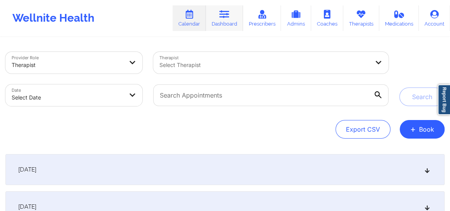
click at [230, 21] on link "Dashboard" at bounding box center [224, 18] width 37 height 26
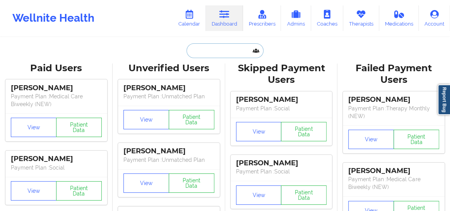
click at [205, 52] on input "text" at bounding box center [225, 50] width 77 height 15
paste input "Esmirna Vega Garcia"
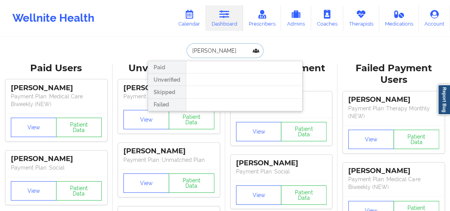
click at [190, 50] on input "Esmirna Vega Garcia" at bounding box center [225, 50] width 77 height 15
click at [239, 51] on input "Esmirna Vega Garcia" at bounding box center [225, 50] width 77 height 15
click at [245, 51] on input "Esmirna Vega Garcia" at bounding box center [225, 50] width 77 height 15
type input "Esmirna Vega"
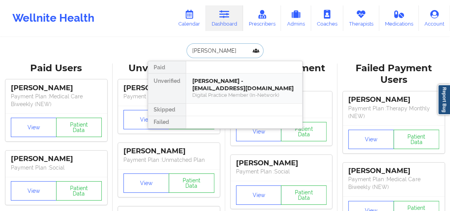
click at [243, 87] on div "Esmirna Vega García - smyrnavega@yahoo.com" at bounding box center [244, 84] width 104 height 14
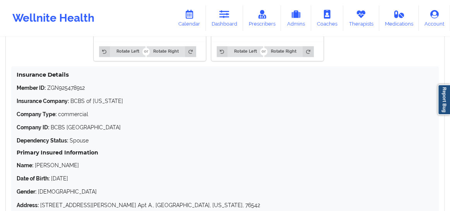
scroll to position [627, 0]
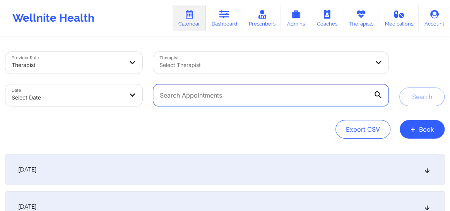
click at [276, 101] on input "text" at bounding box center [270, 95] width 235 height 22
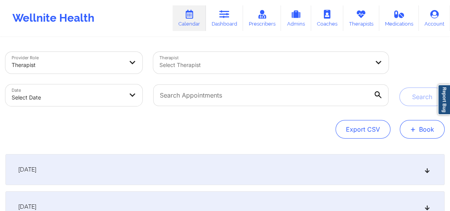
click at [423, 128] on button "+ Book" at bounding box center [422, 129] width 45 height 19
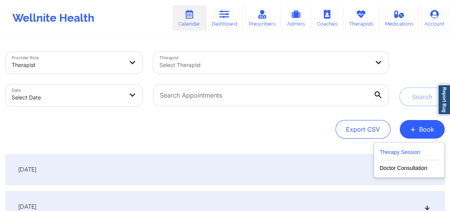
click at [397, 154] on button "Therapy Session" at bounding box center [409, 153] width 59 height 13
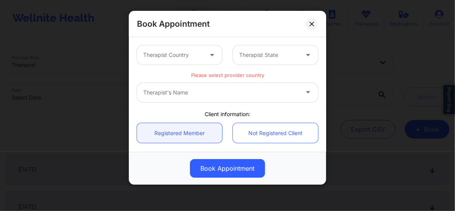
click at [204, 56] on div at bounding box center [213, 54] width 19 height 19
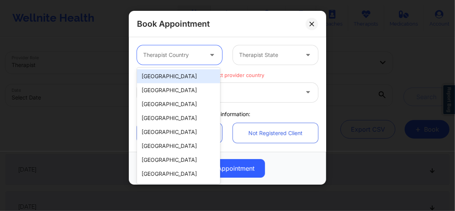
click at [178, 77] on div "[GEOGRAPHIC_DATA]" at bounding box center [178, 76] width 83 height 14
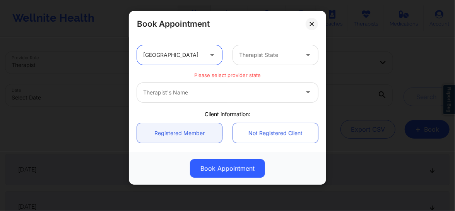
click at [259, 58] on div at bounding box center [269, 54] width 60 height 9
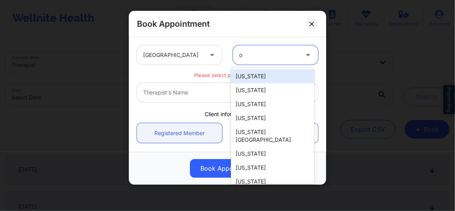
type input "or"
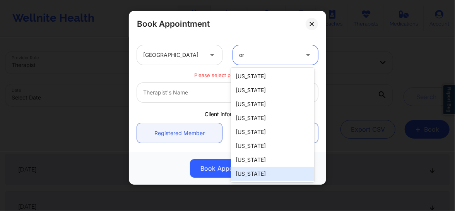
click at [247, 174] on div "[US_STATE]" at bounding box center [272, 174] width 83 height 14
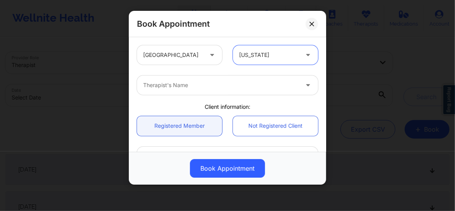
click at [180, 89] on div at bounding box center [221, 84] width 156 height 9
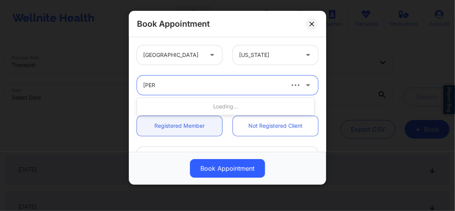
type input "[PERSON_NAME]"
click at [195, 81] on div at bounding box center [213, 84] width 140 height 9
type input "[PERSON_NAME]"
